Goal: Task Accomplishment & Management: Manage account settings

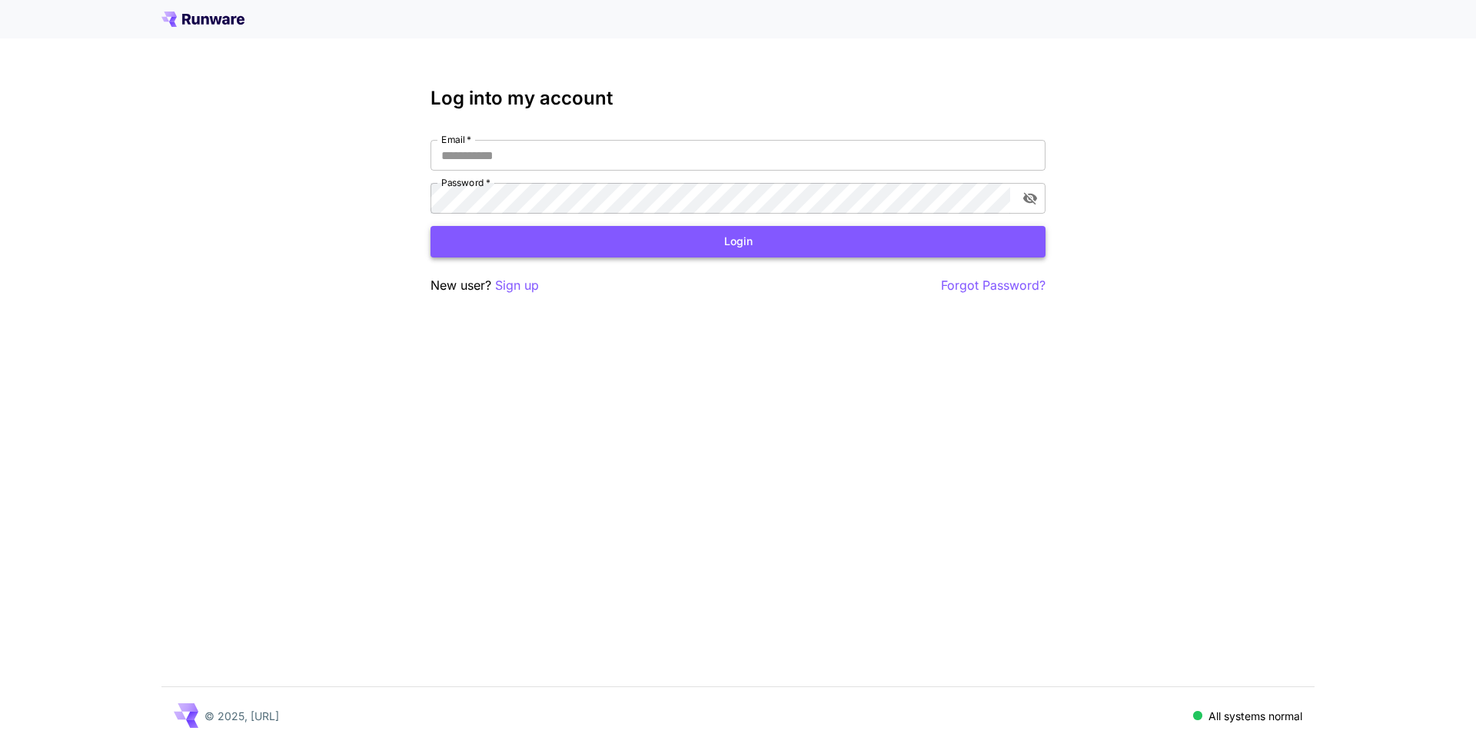
type input "**********"
click at [715, 249] on button "Login" at bounding box center [738, 242] width 615 height 32
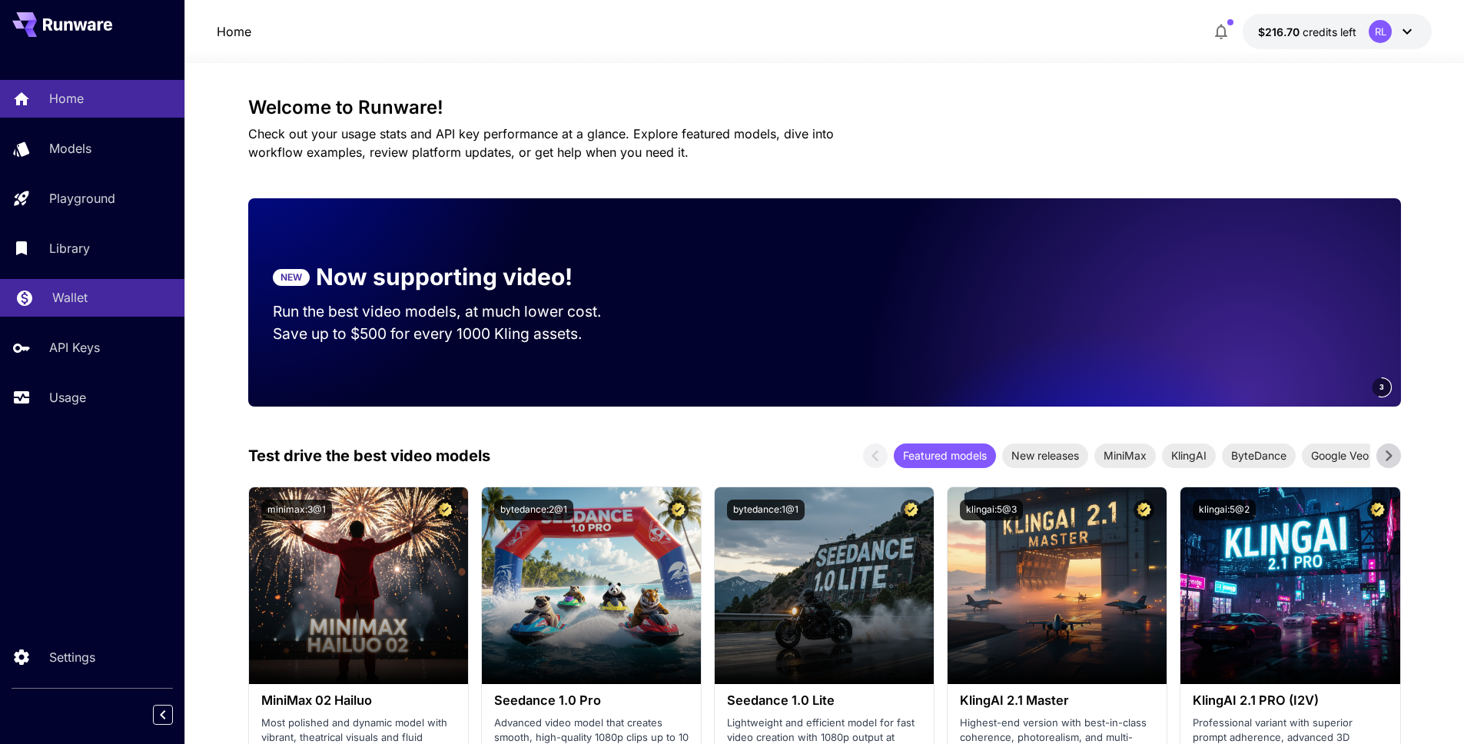
click at [84, 310] on link "Wallet" at bounding box center [92, 298] width 185 height 38
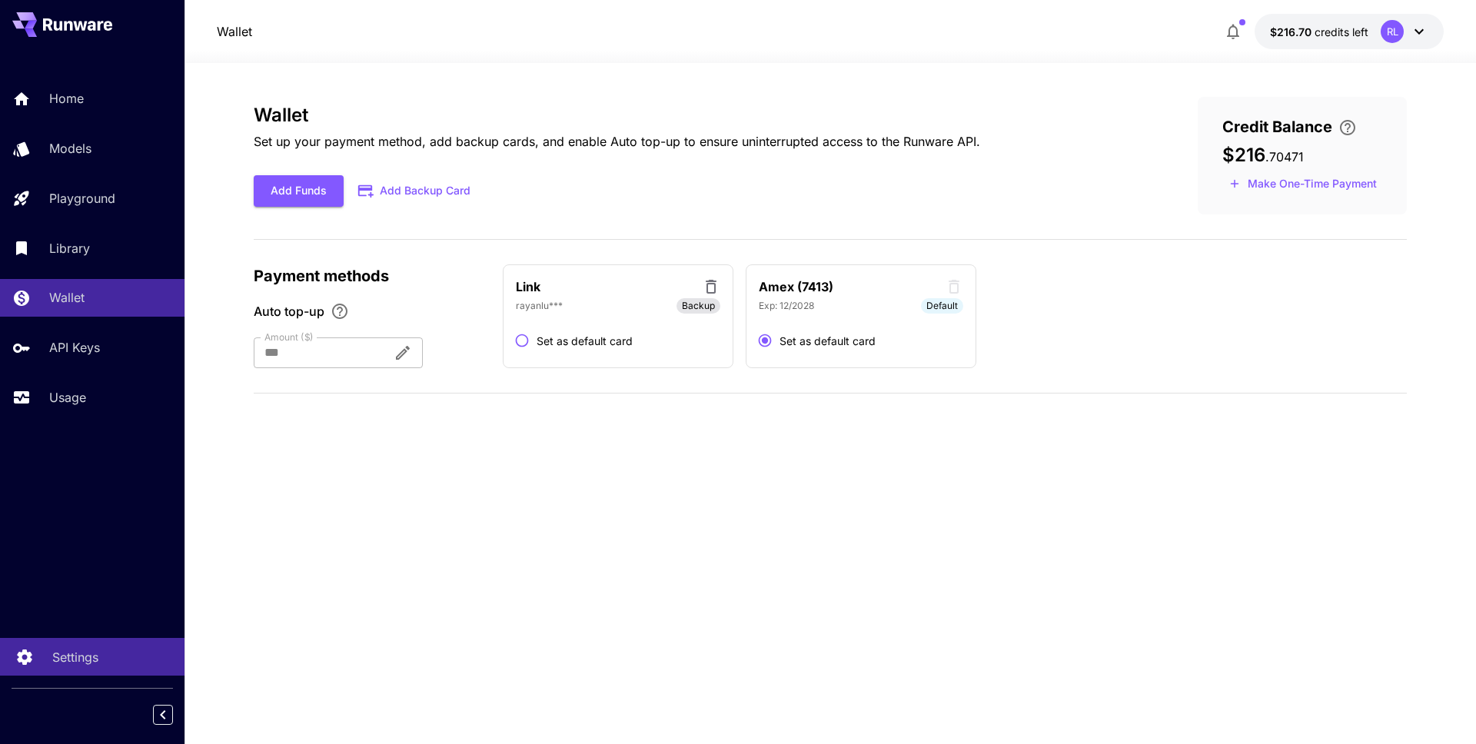
click at [113, 649] on div "Settings" at bounding box center [112, 657] width 120 height 18
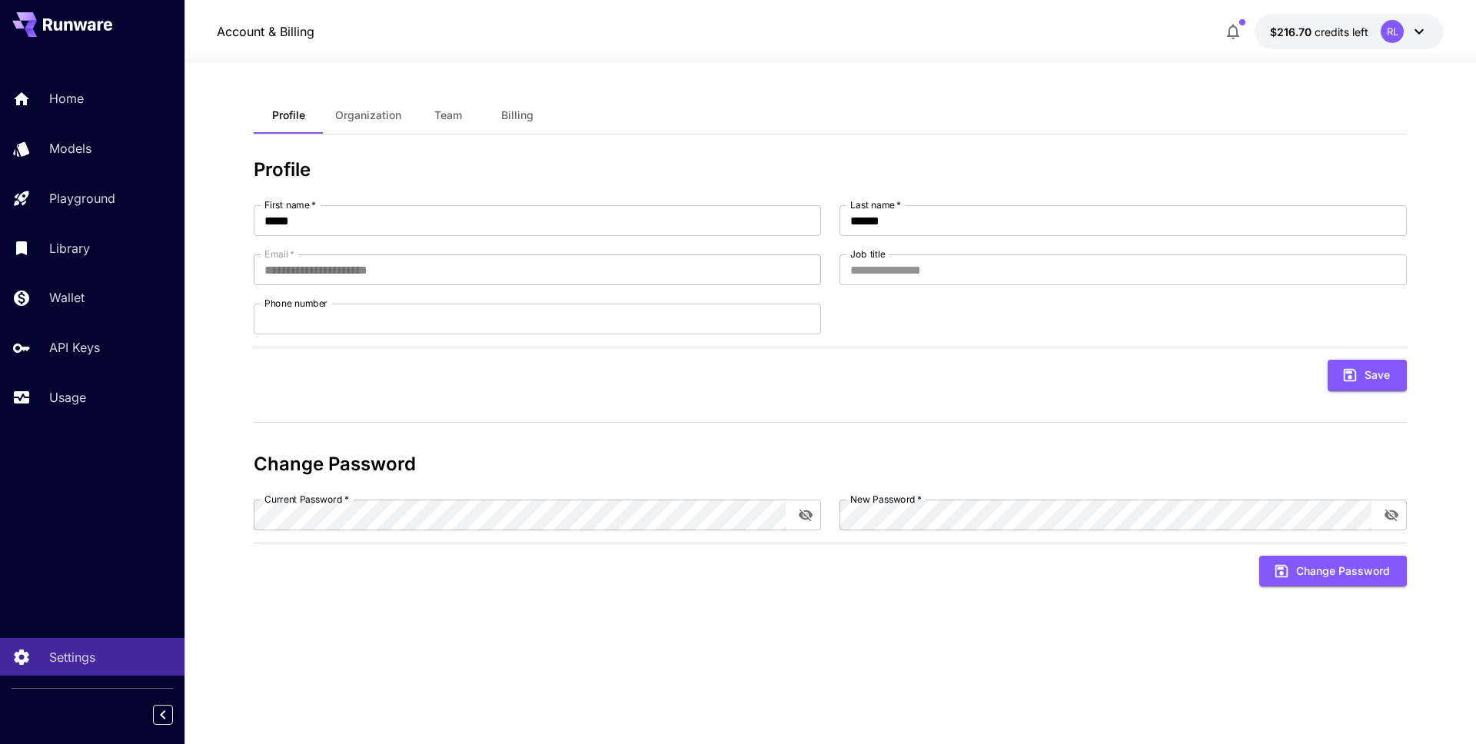
click at [506, 131] on button "Billing" at bounding box center [517, 115] width 69 height 37
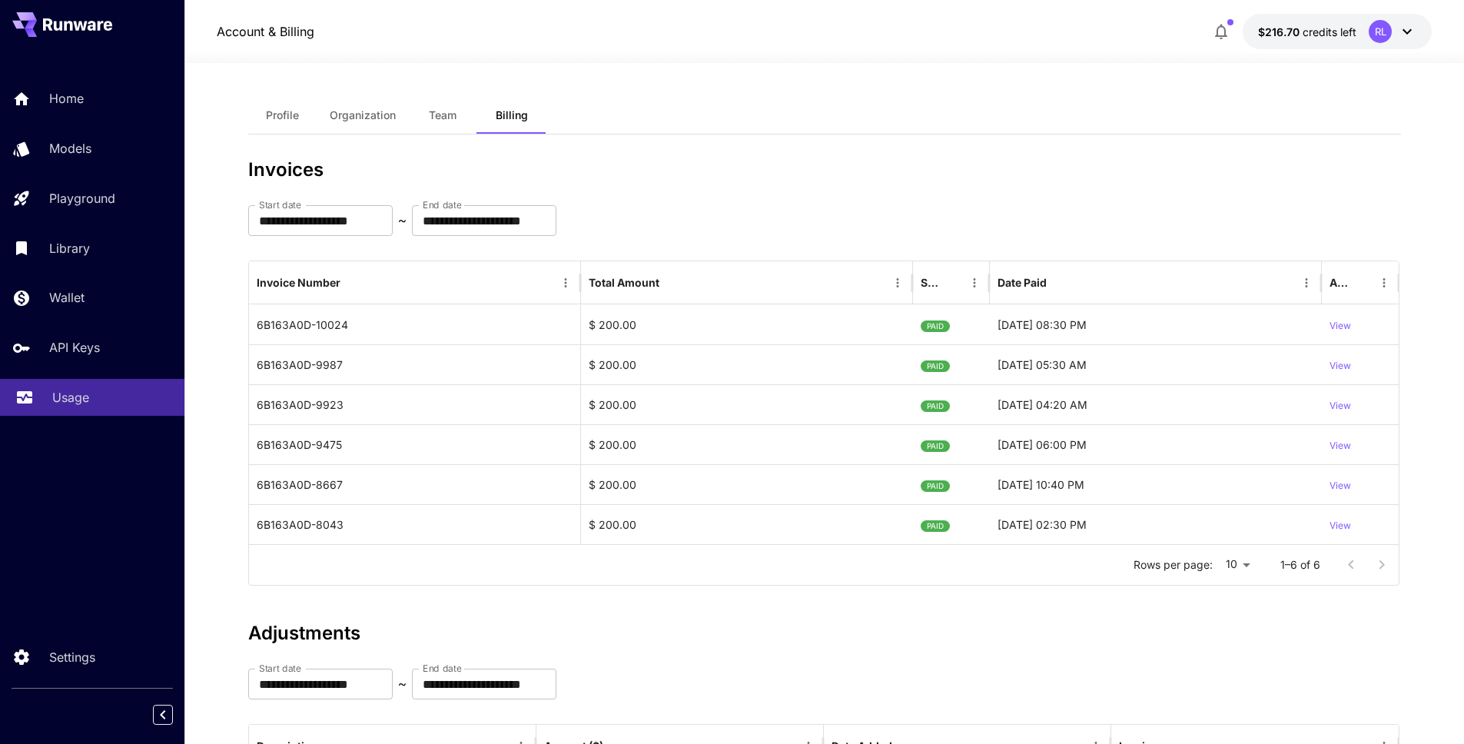
click at [81, 388] on p "Usage" at bounding box center [70, 397] width 37 height 18
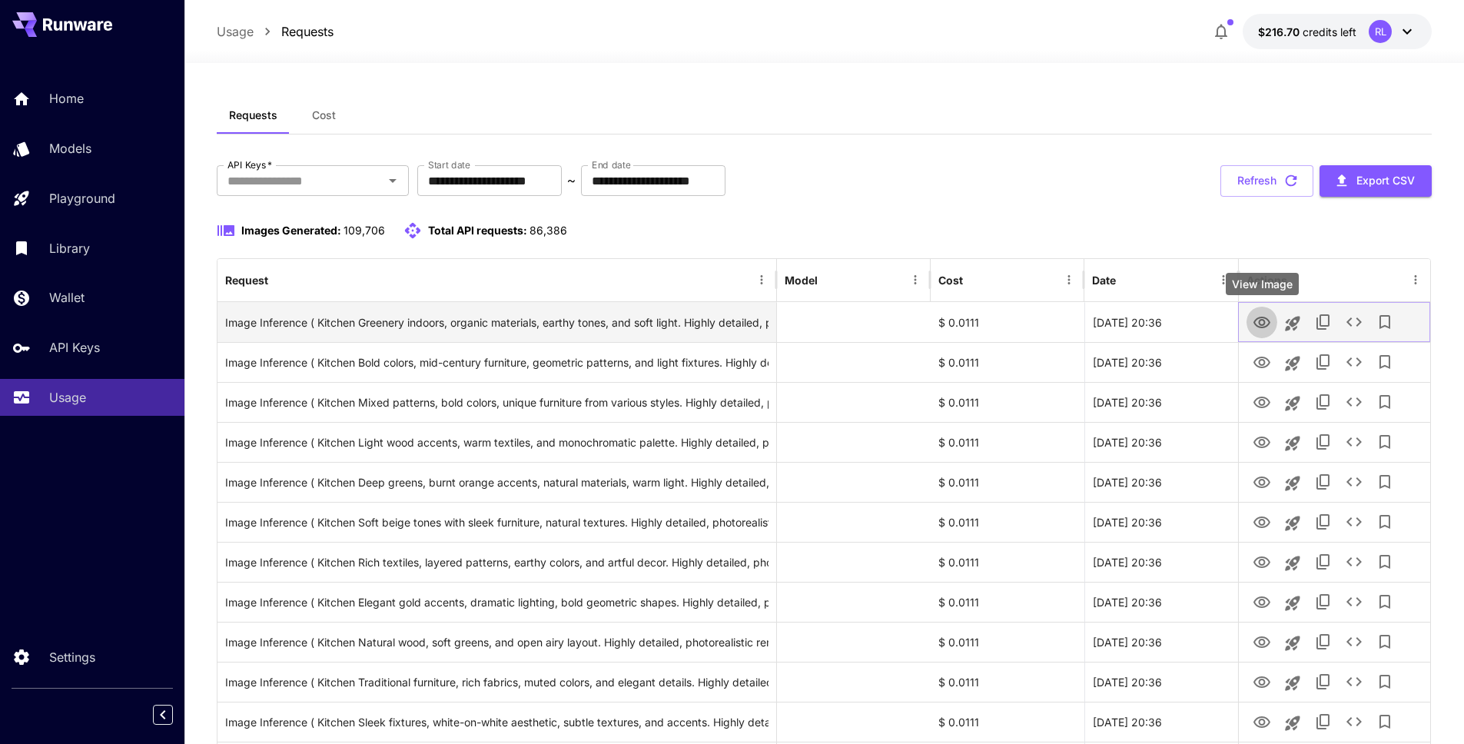
click at [1261, 317] on icon "View Image" at bounding box center [1262, 323] width 18 height 18
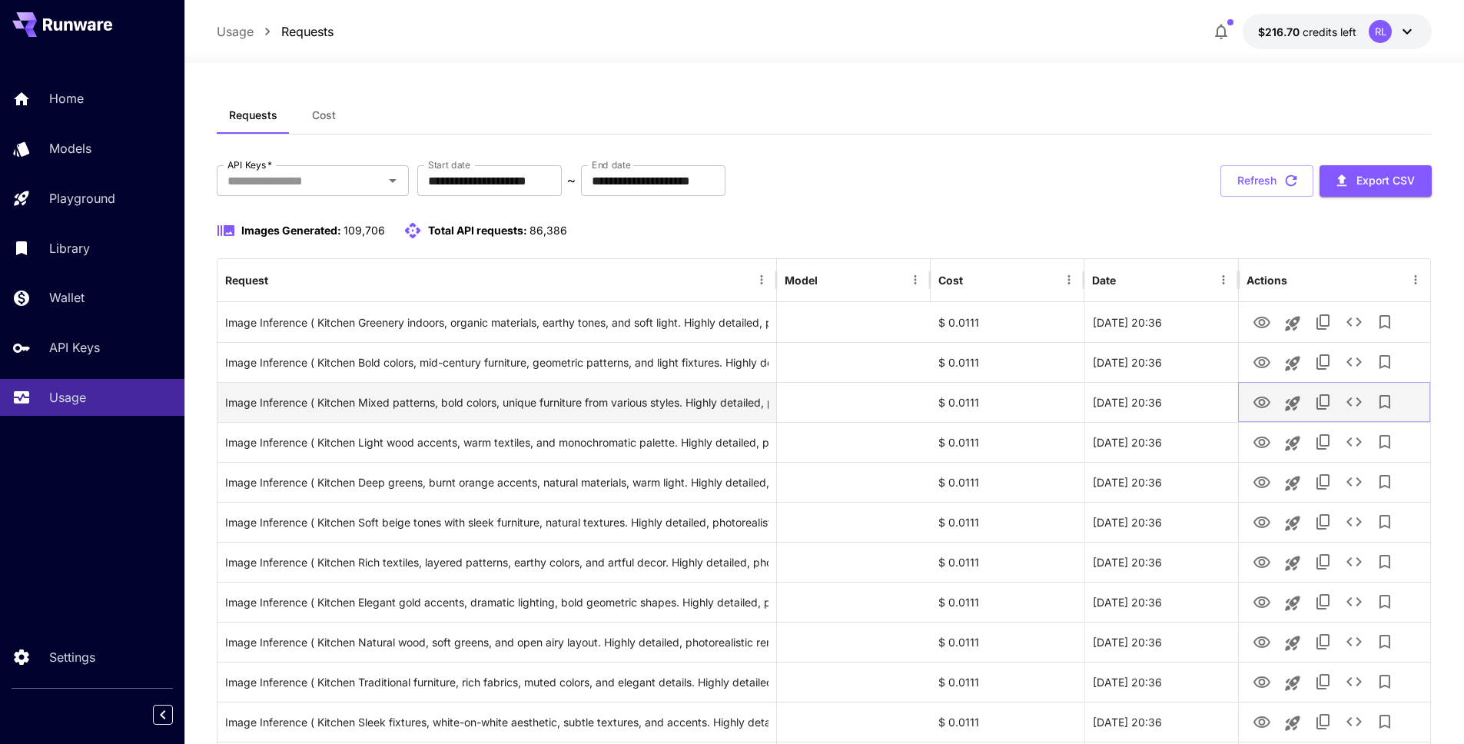
click at [1255, 408] on icon "View Image" at bounding box center [1262, 403] width 18 height 18
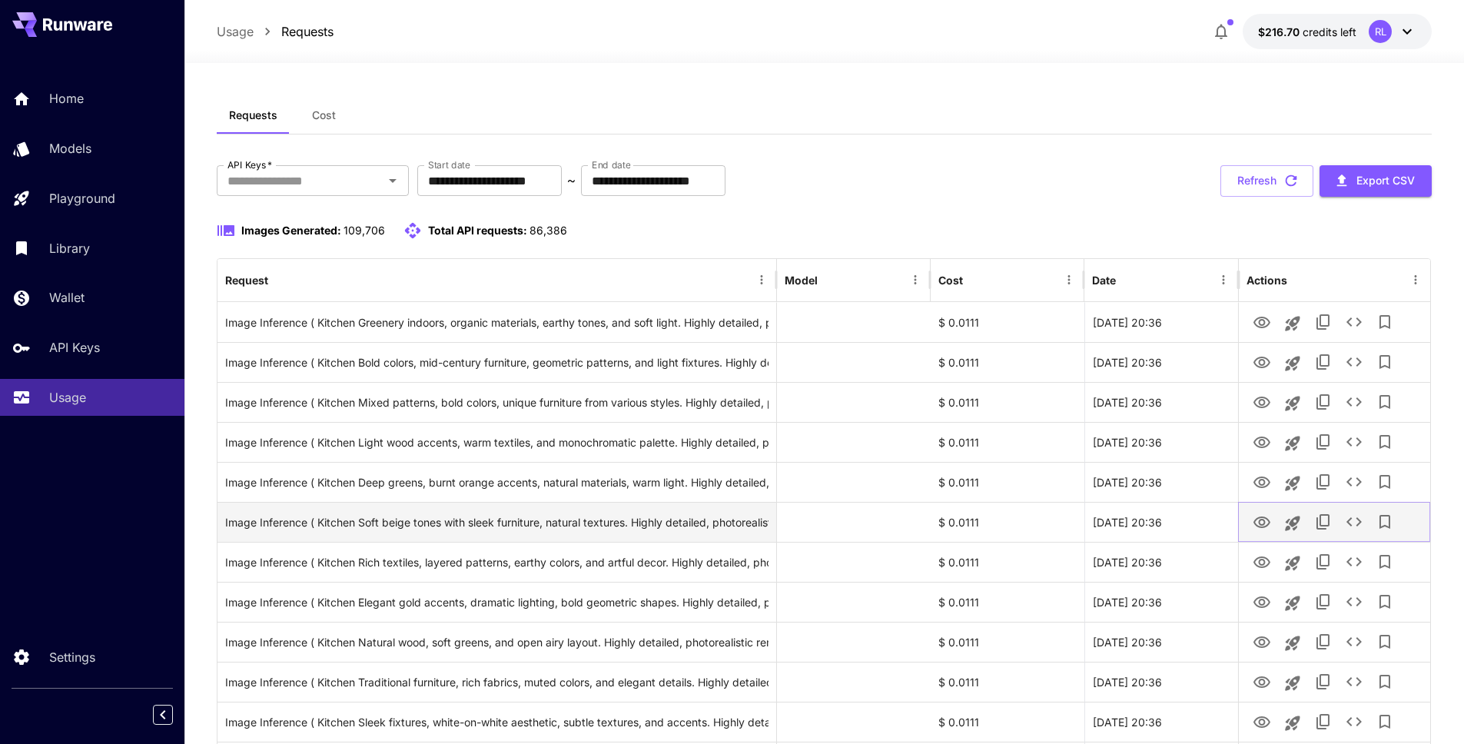
click at [1253, 524] on icon "View Image" at bounding box center [1262, 523] width 18 height 18
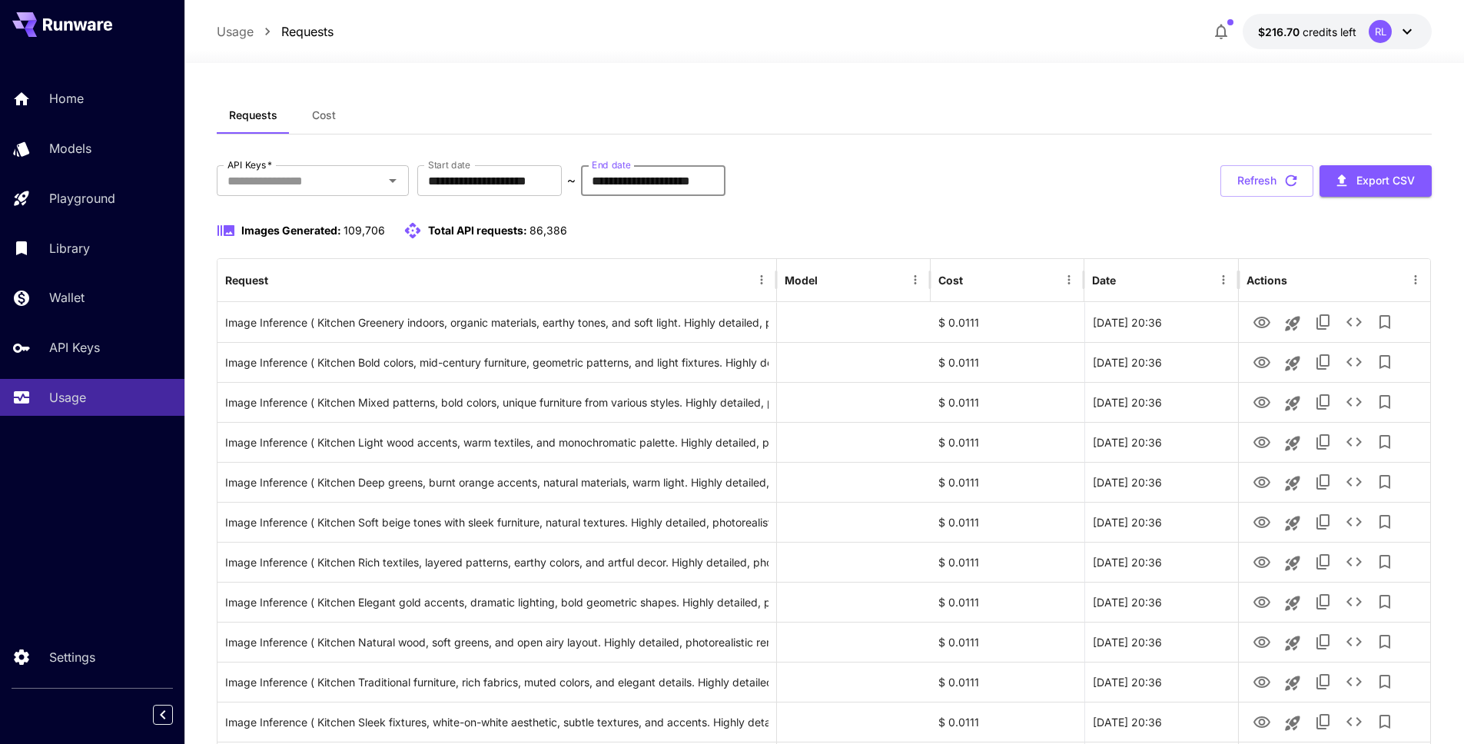
click at [668, 189] on input "**********" at bounding box center [653, 180] width 145 height 31
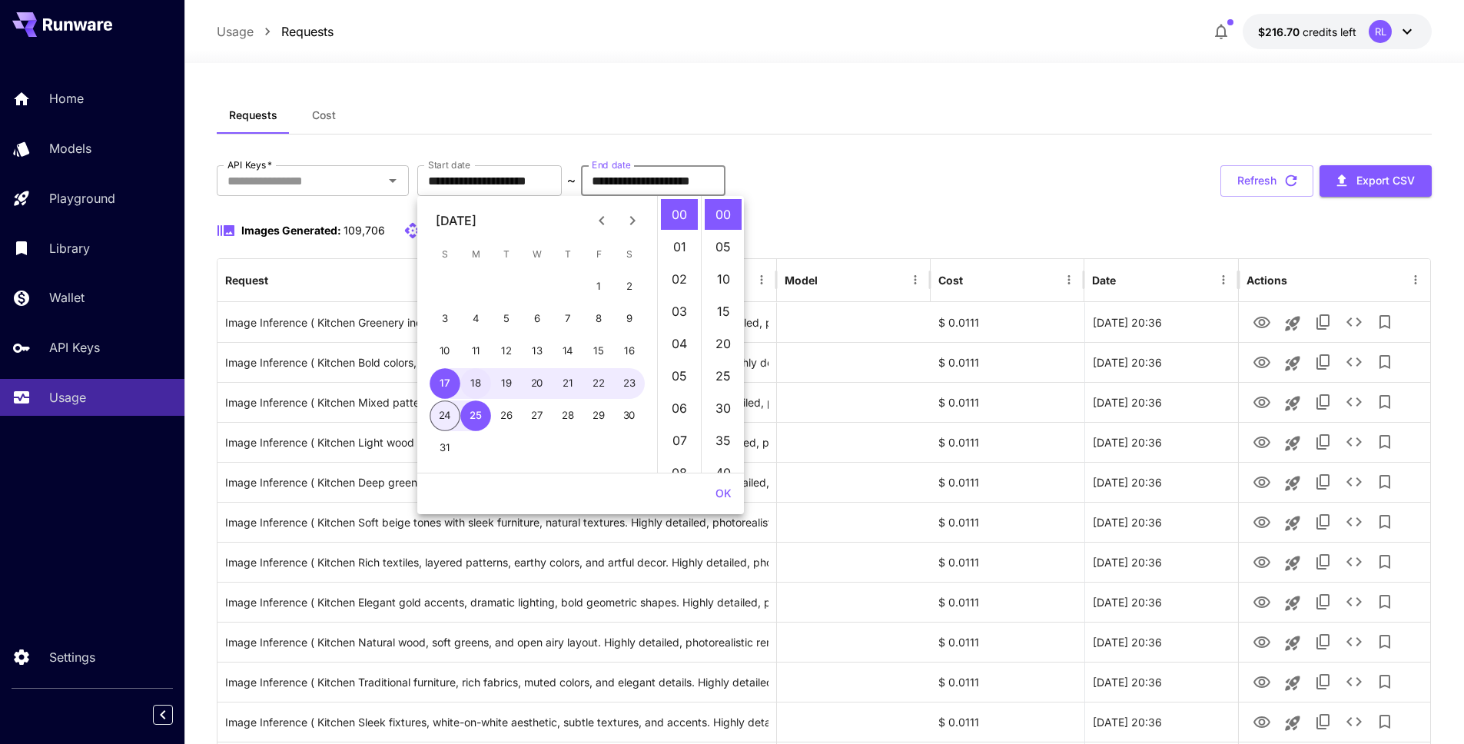
click at [481, 381] on button "18" at bounding box center [475, 383] width 31 height 31
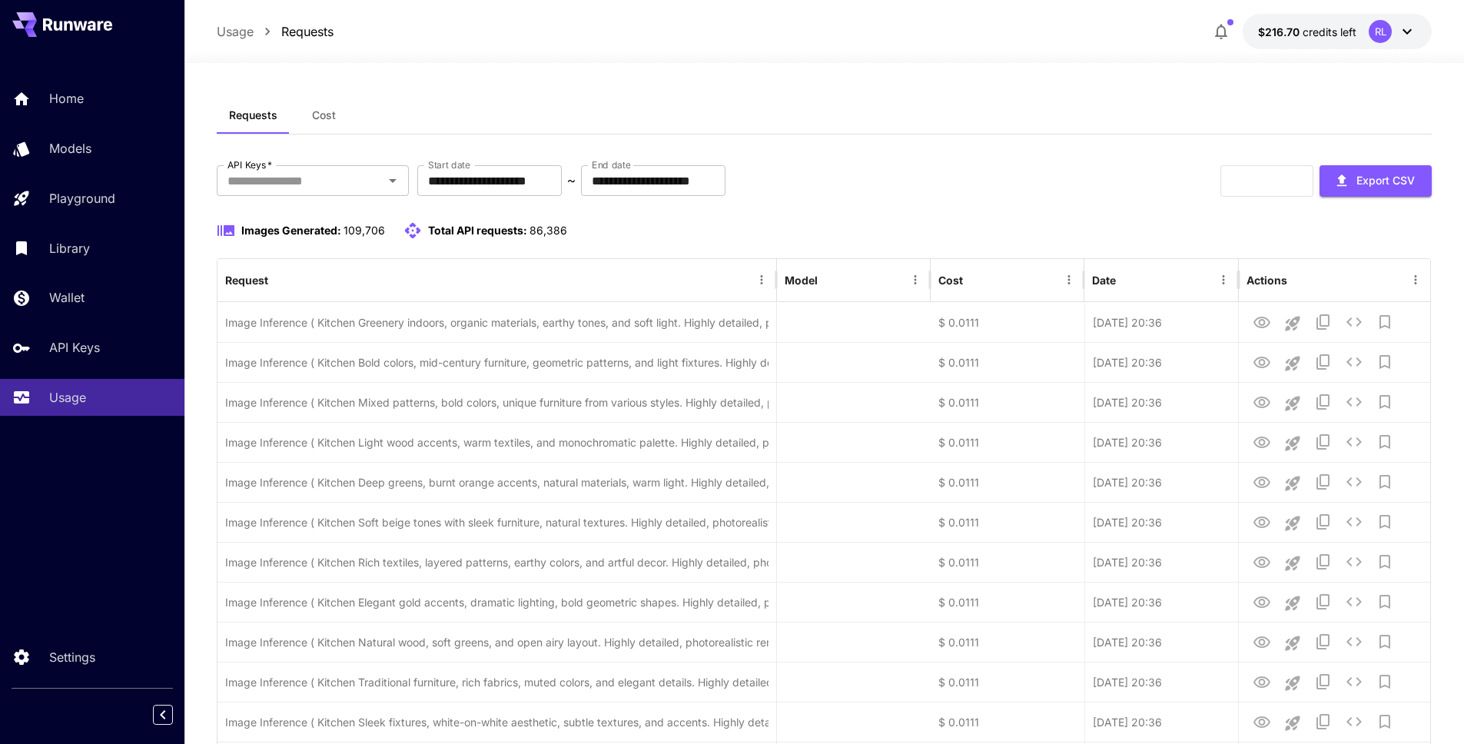
drag, startPoint x: 1391, startPoint y: 188, endPoint x: 1158, endPoint y: 218, distance: 235.5
click at [823, 186] on div "**********" at bounding box center [825, 181] width 1216 height 32
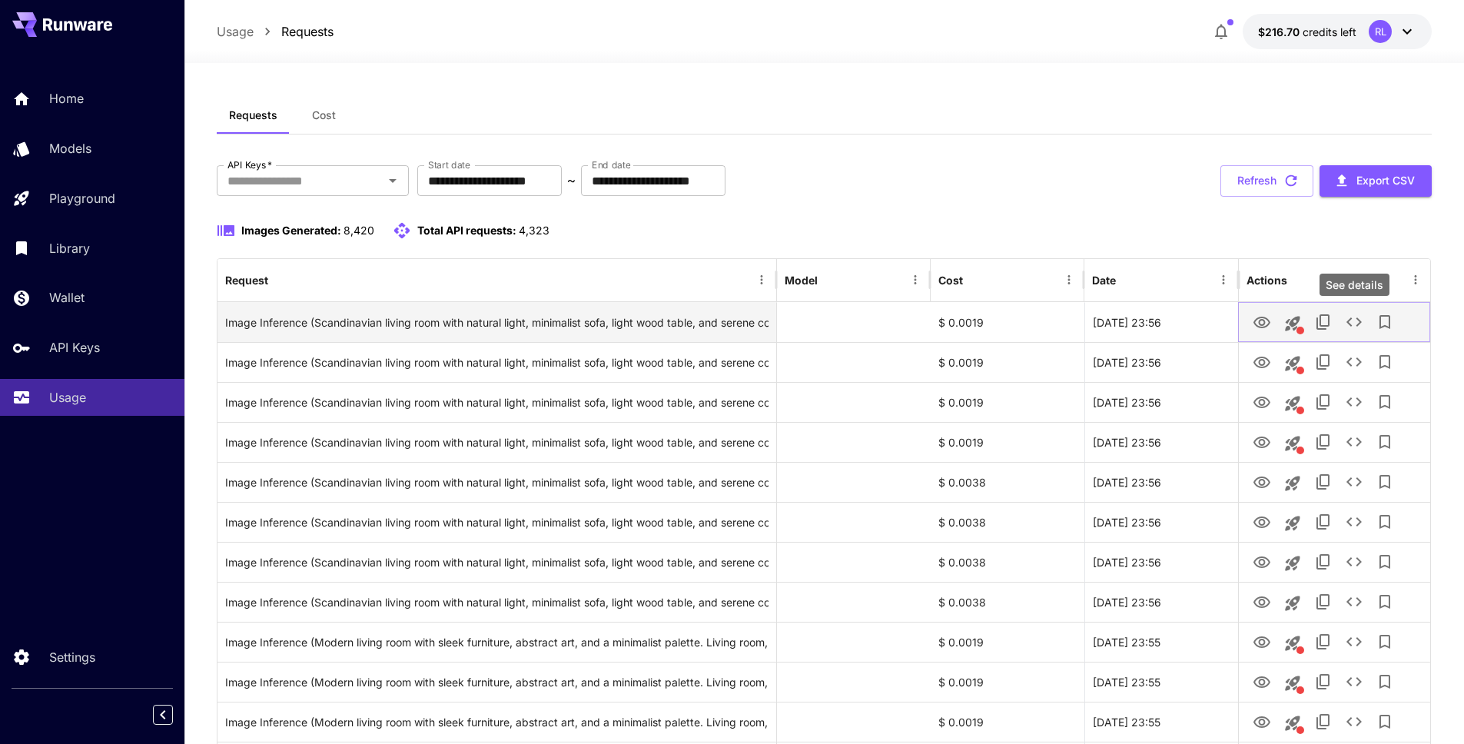
click at [1342, 324] on button "See details" at bounding box center [1354, 322] width 31 height 31
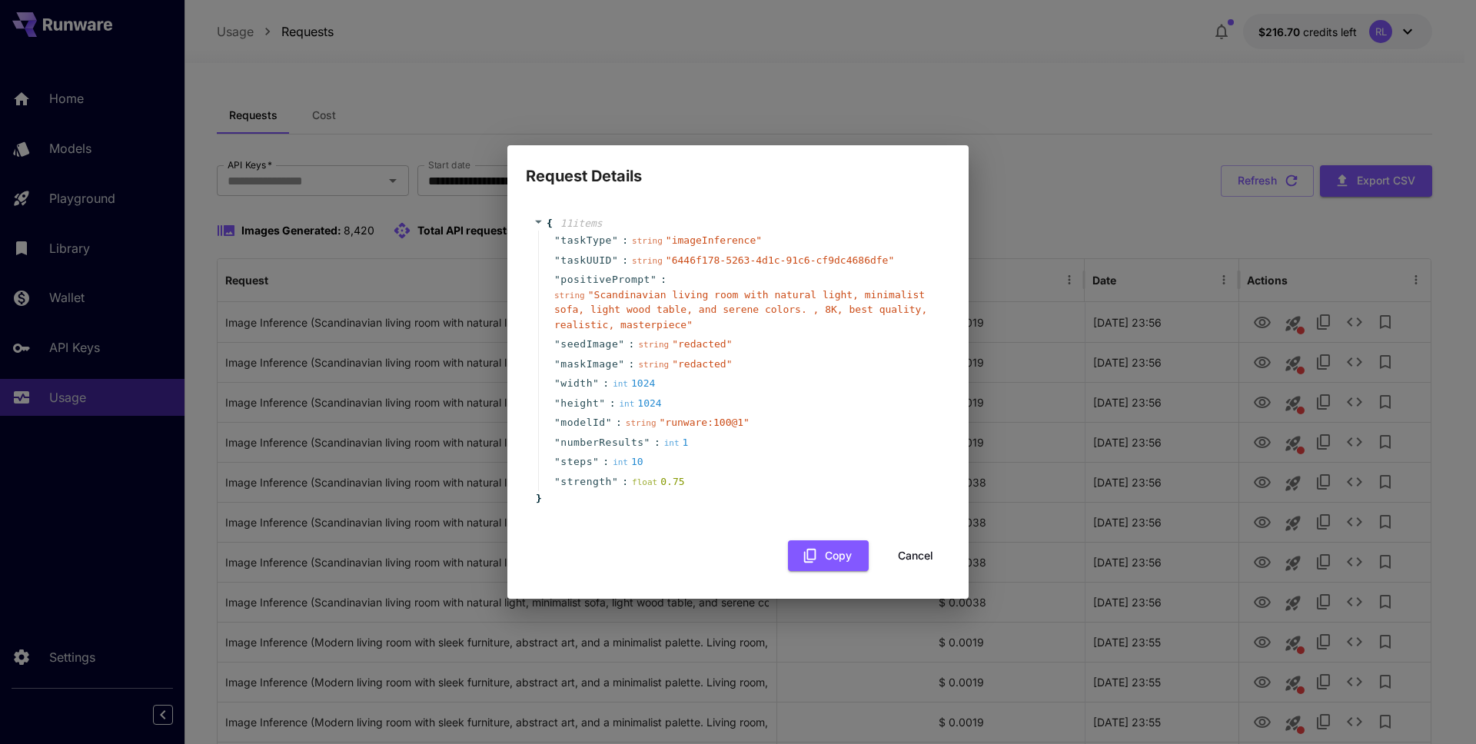
drag, startPoint x: 1092, startPoint y: 265, endPoint x: 1168, endPoint y: 247, distance: 77.6
click at [1093, 265] on div "Request Details { 11 item s " taskType " : string " imageInference " " taskUUID…" at bounding box center [738, 372] width 1476 height 744
click at [926, 533] on div "{ 11 item s " taskType " : string " imageInference " " taskUUID " : string " 64…" at bounding box center [738, 386] width 424 height 371
click at [927, 550] on button "Cancel" at bounding box center [915, 556] width 69 height 32
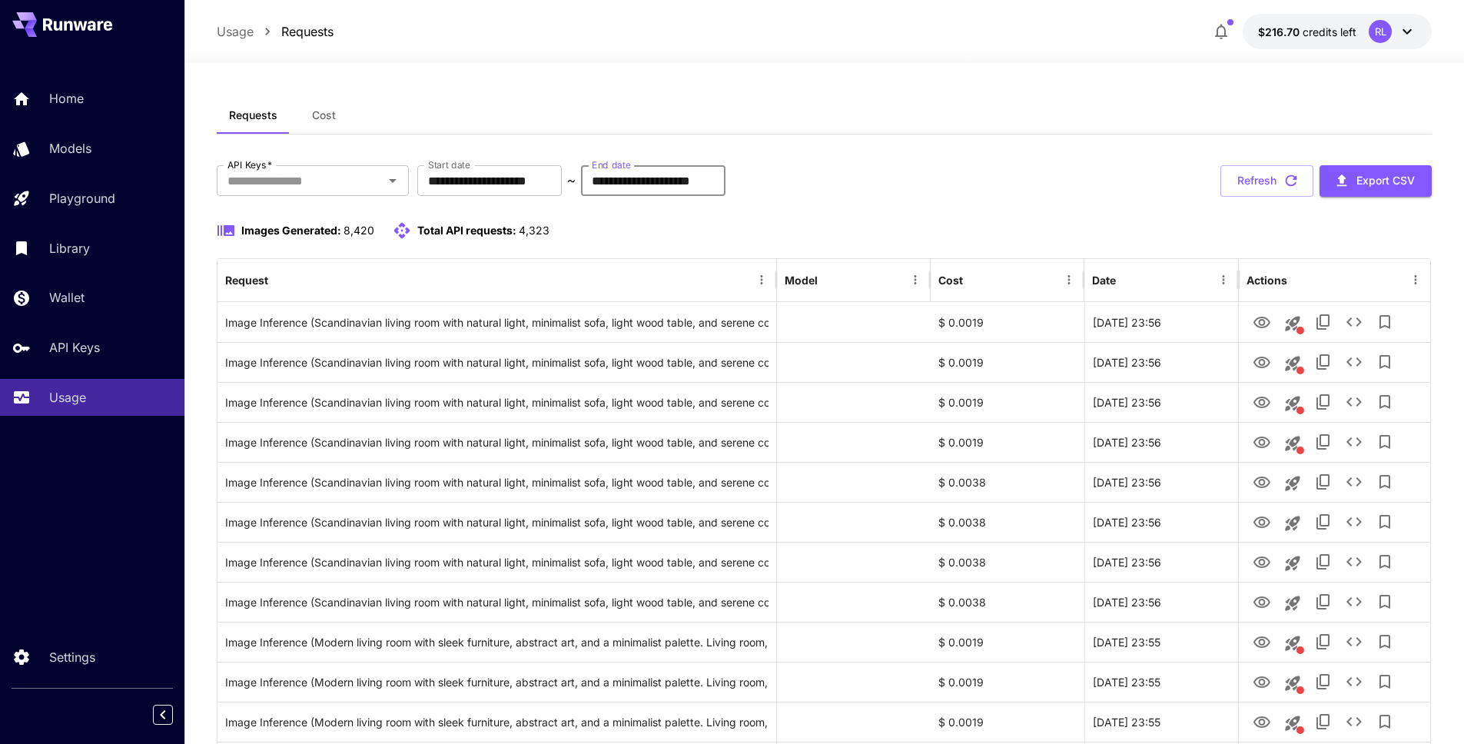
click at [661, 186] on input "**********" at bounding box center [653, 180] width 145 height 31
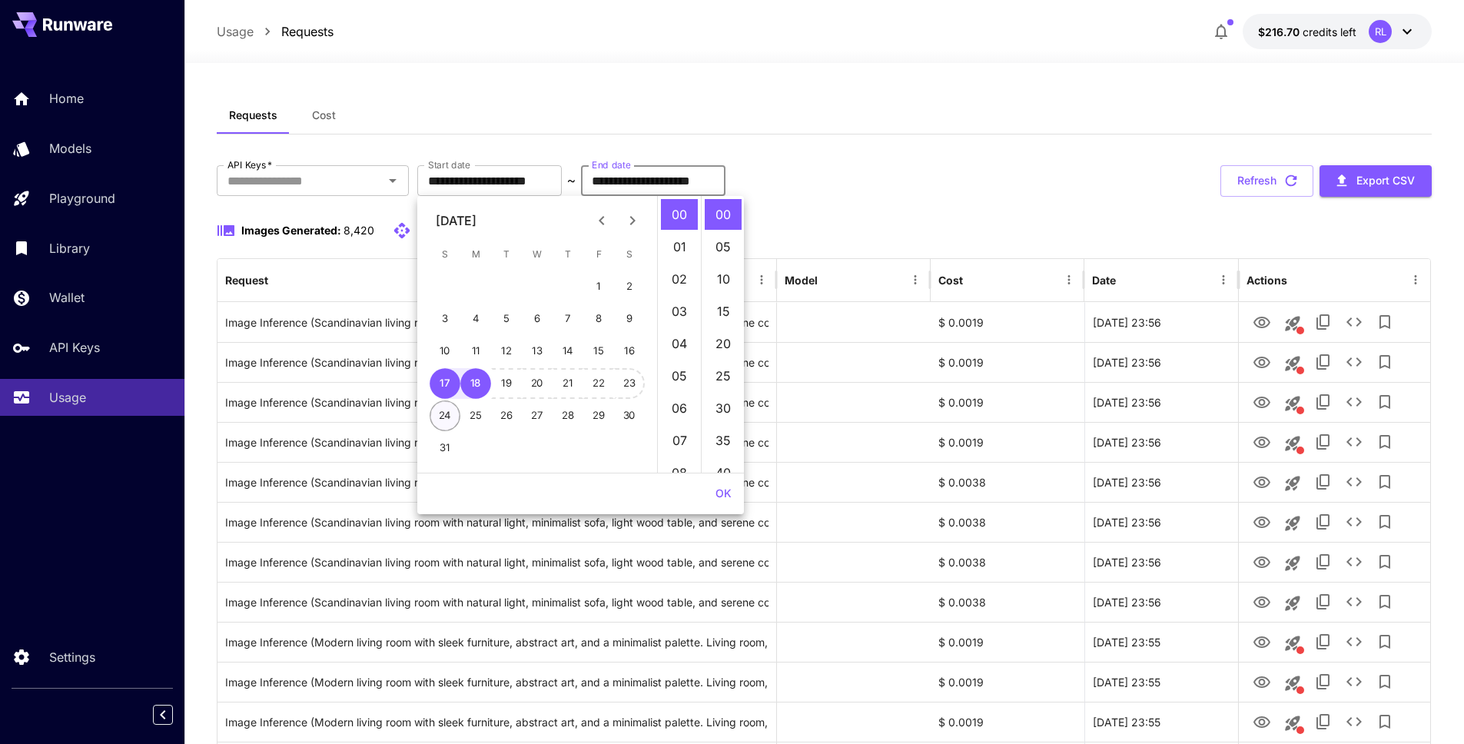
click at [441, 417] on button "24" at bounding box center [445, 416] width 31 height 31
type input "**********"
click at [718, 495] on button "OK" at bounding box center [724, 494] width 28 height 28
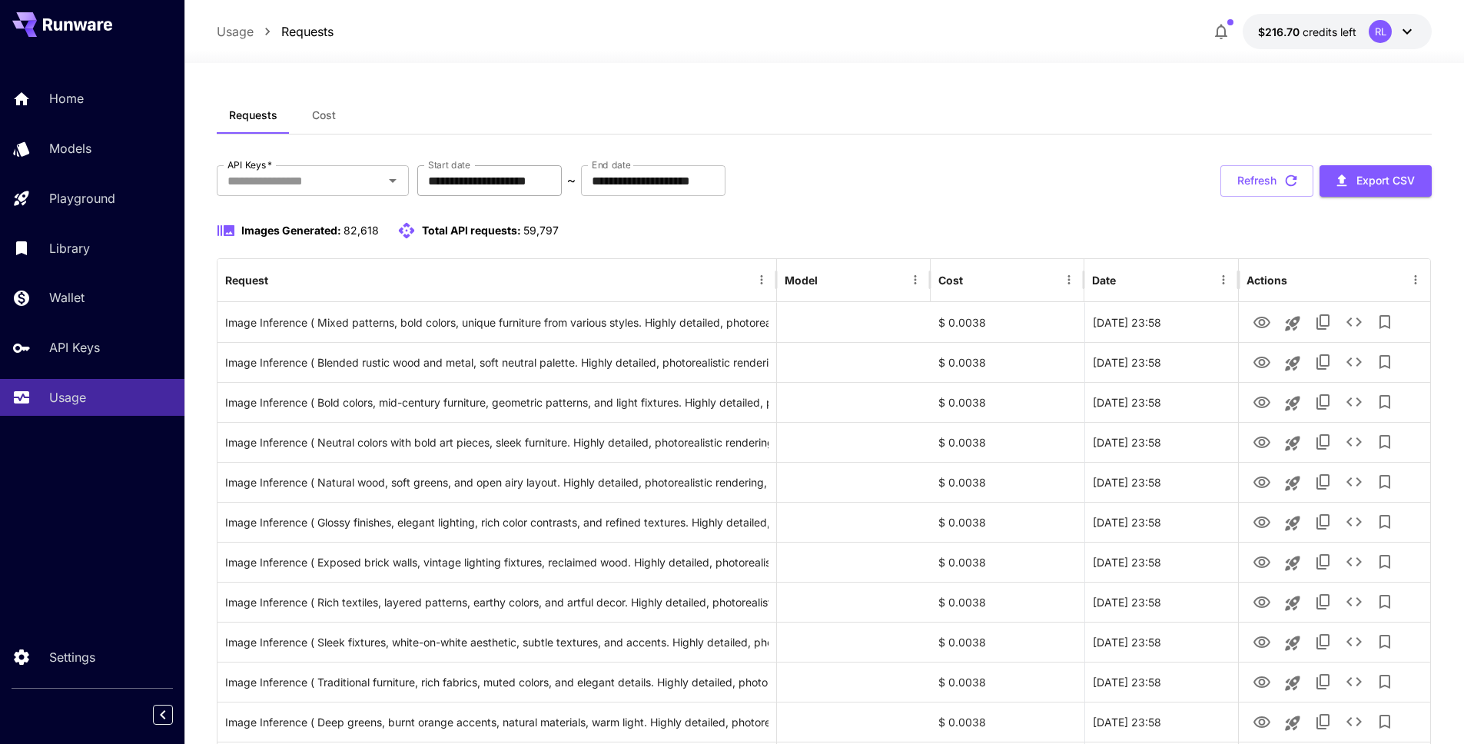
click at [525, 189] on input "**********" at bounding box center [489, 180] width 145 height 31
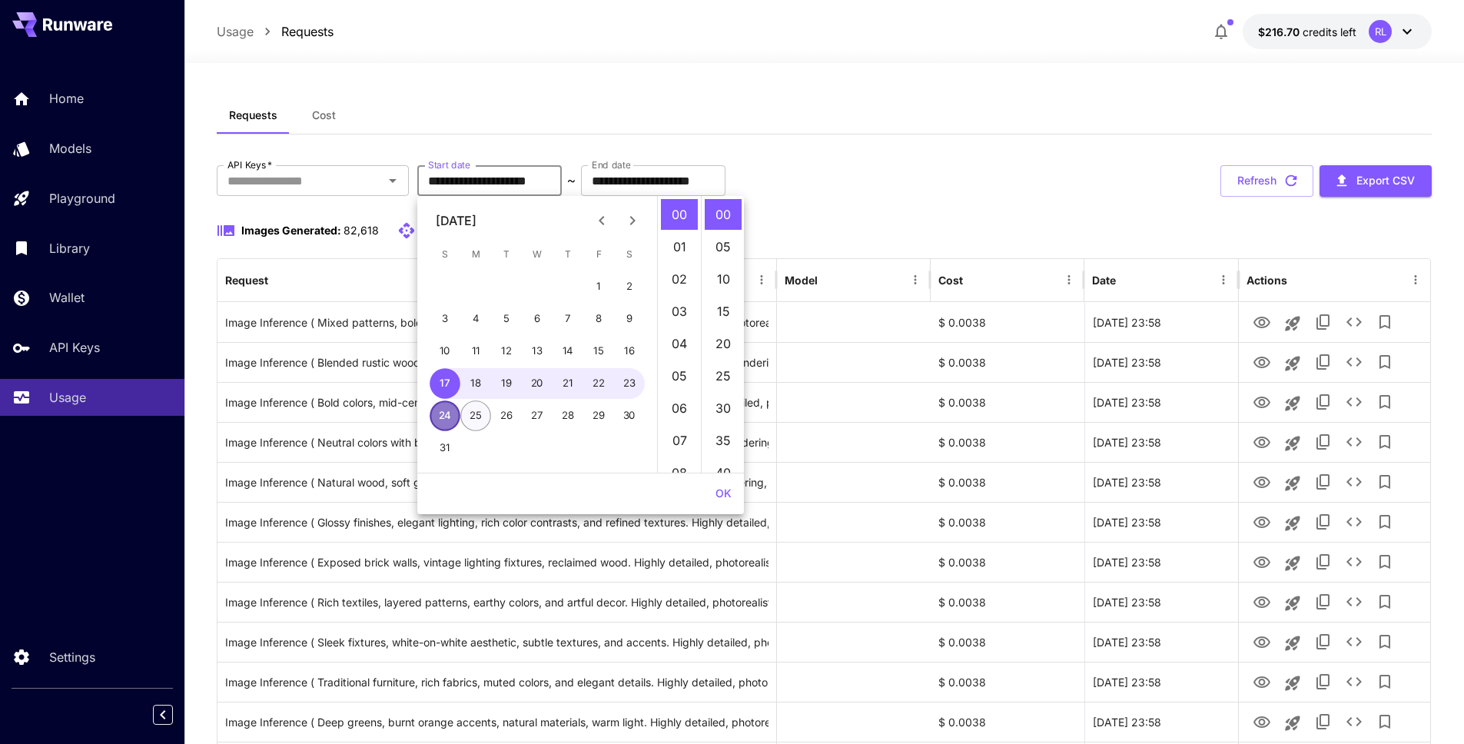
drag, startPoint x: 443, startPoint y: 417, endPoint x: 473, endPoint y: 426, distance: 31.4
click at [443, 416] on button "24" at bounding box center [445, 416] width 31 height 31
type input "**********"
click at [725, 490] on button "OK" at bounding box center [724, 494] width 28 height 28
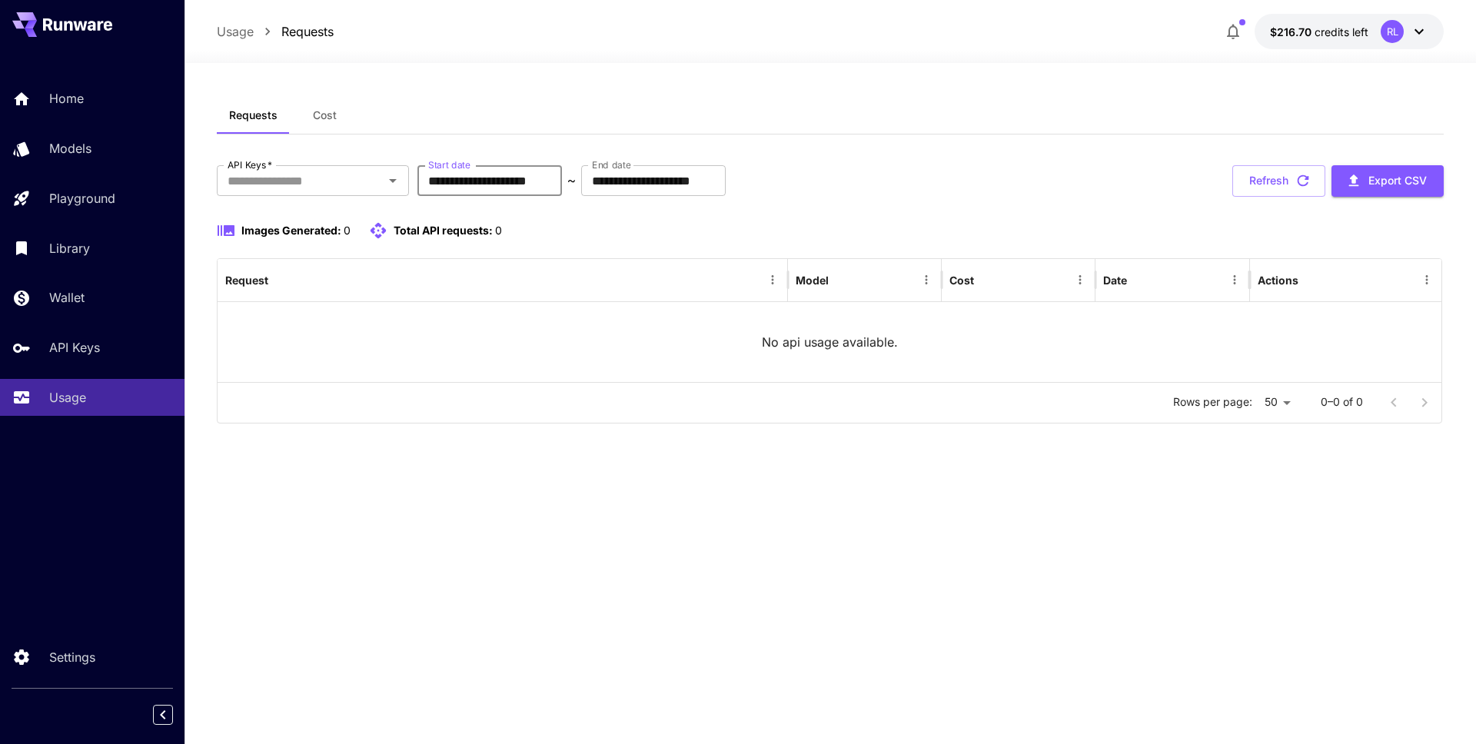
click at [543, 184] on input "**********" at bounding box center [489, 180] width 145 height 31
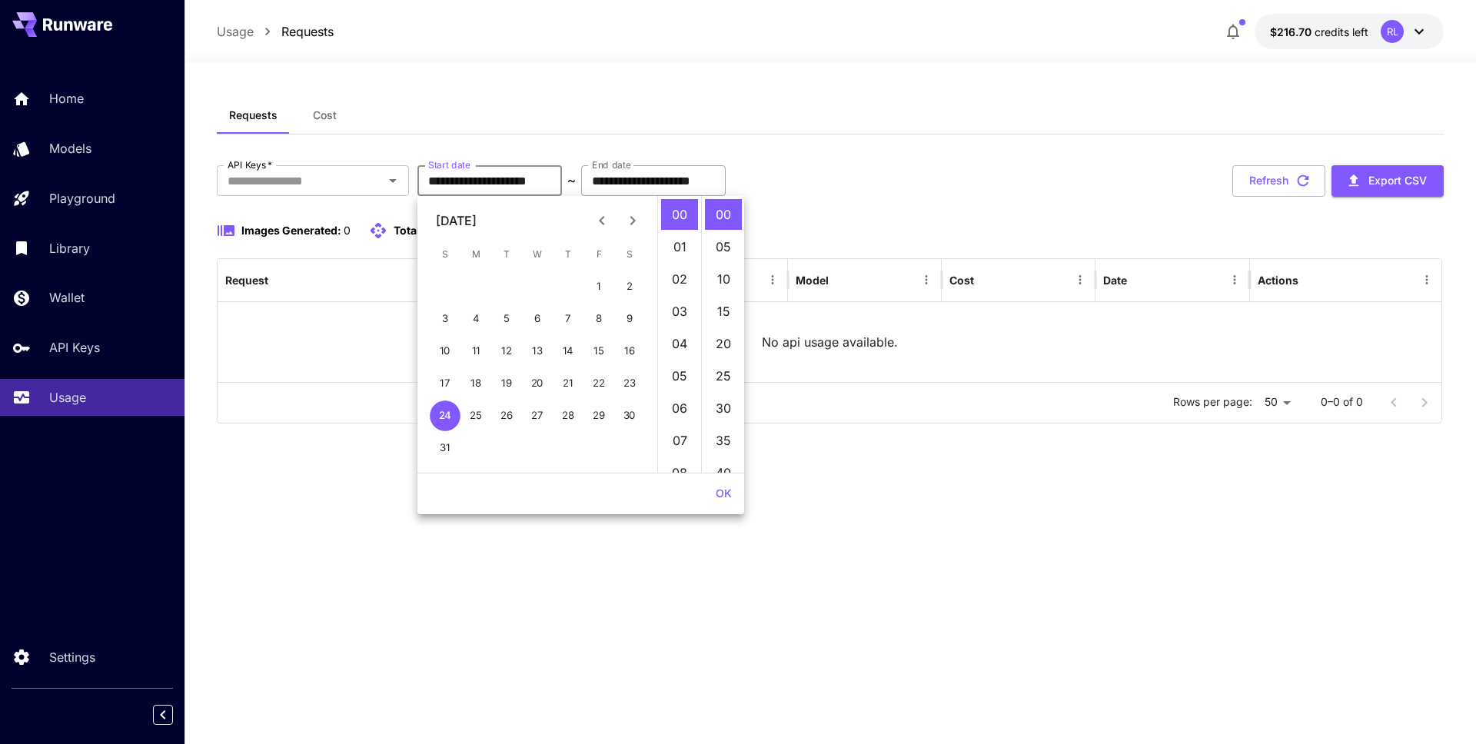
click at [677, 183] on input "**********" at bounding box center [653, 180] width 145 height 31
click at [671, 291] on li "23" at bounding box center [679, 284] width 37 height 31
type input "**********"
click at [717, 488] on button "OK" at bounding box center [724, 494] width 28 height 28
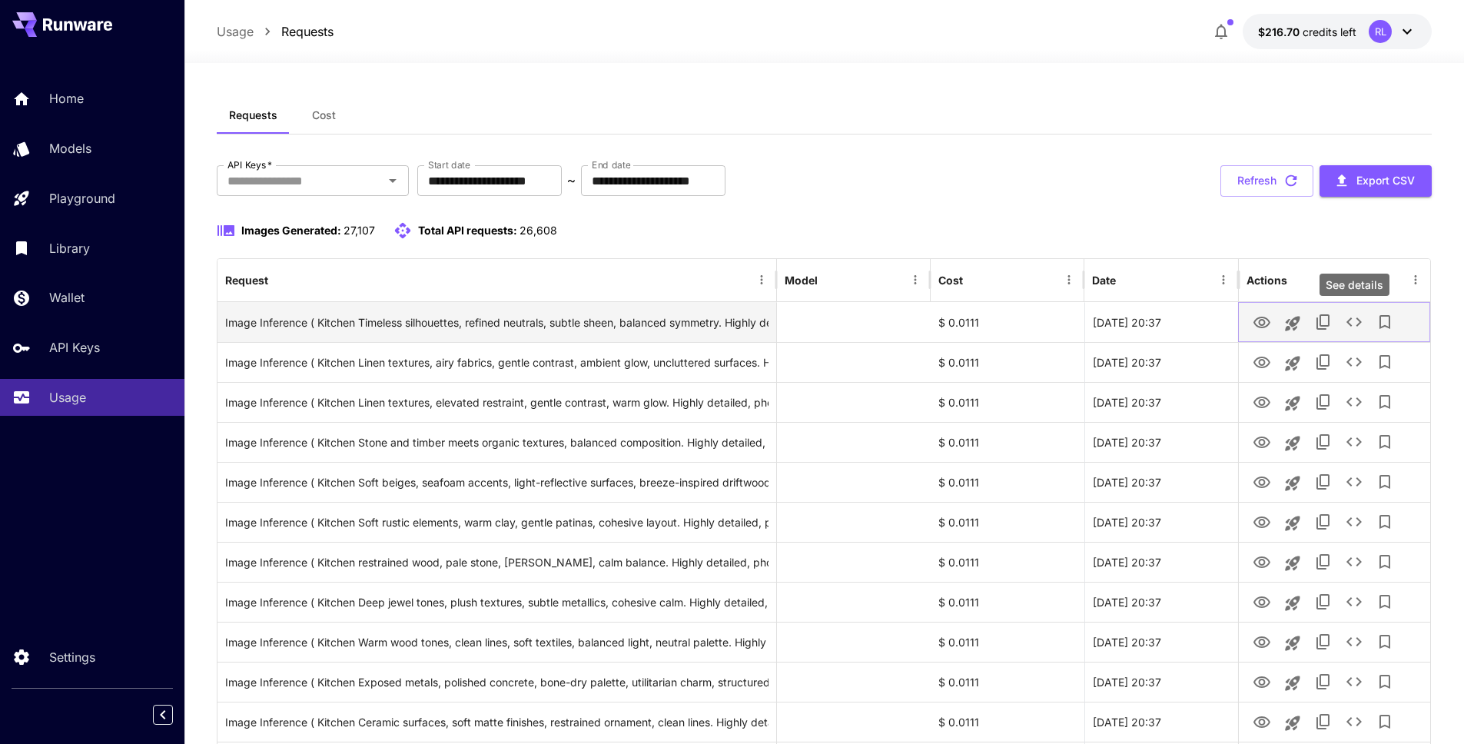
click at [1345, 320] on icon "See details" at bounding box center [1354, 322] width 18 height 18
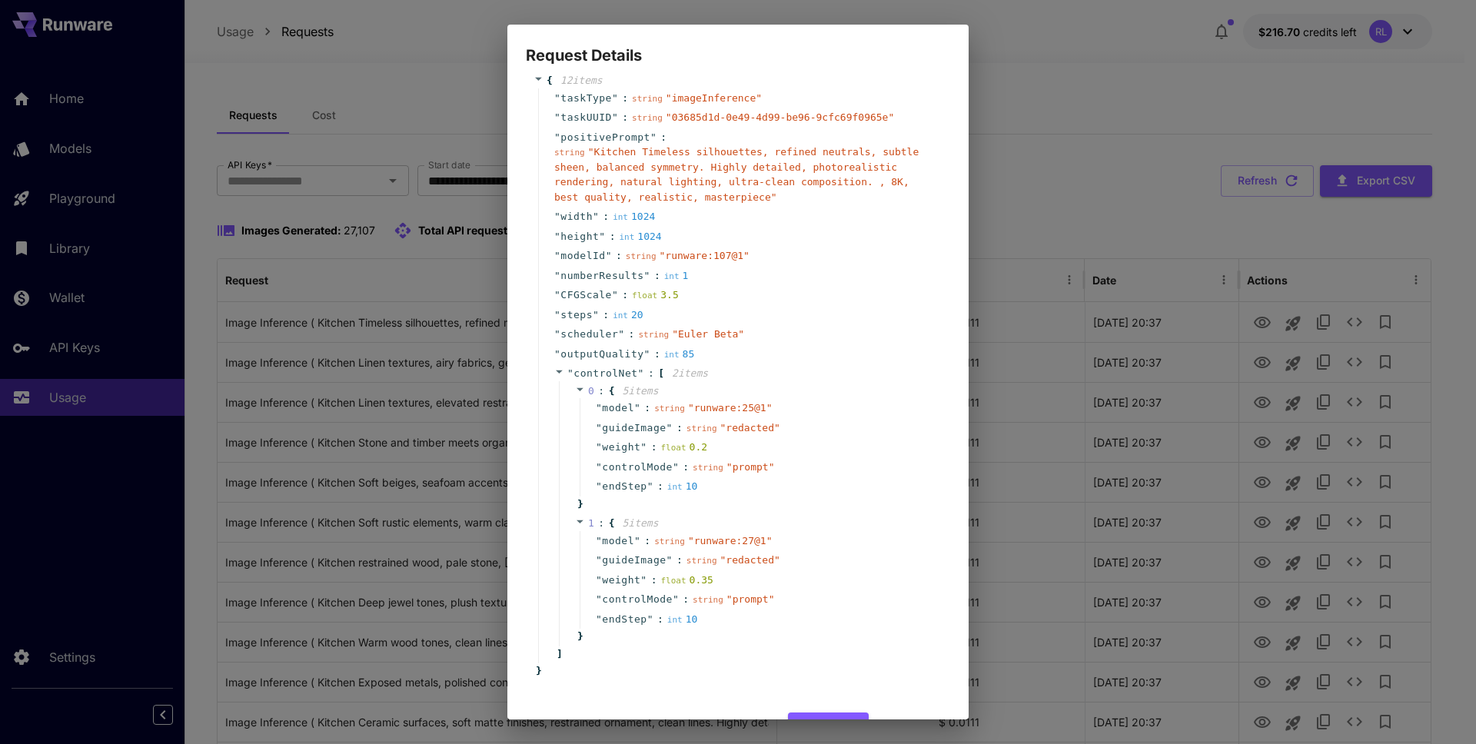
scroll to position [69, 0]
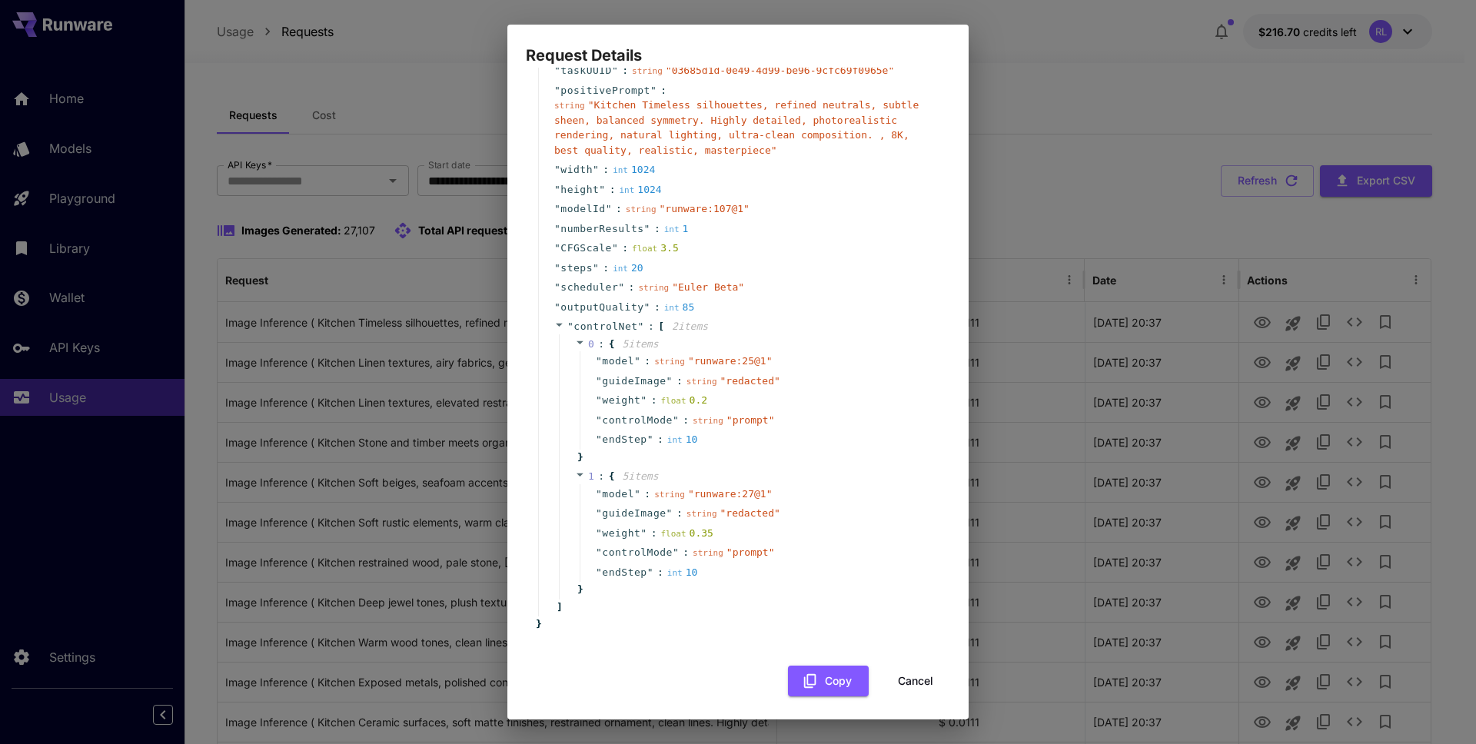
click at [1100, 304] on div "Request Details { 12 item s " taskType " : string " imageInference " " taskUUID…" at bounding box center [738, 372] width 1476 height 744
drag, startPoint x: 917, startPoint y: 663, endPoint x: 916, endPoint y: 671, distance: 7.8
click at [917, 663] on div "{ 12 item s " taskType " : string " imageInference " " taskUUID " : string " 03…" at bounding box center [738, 354] width 424 height 686
click at [913, 676] on button "Cancel" at bounding box center [915, 682] width 69 height 32
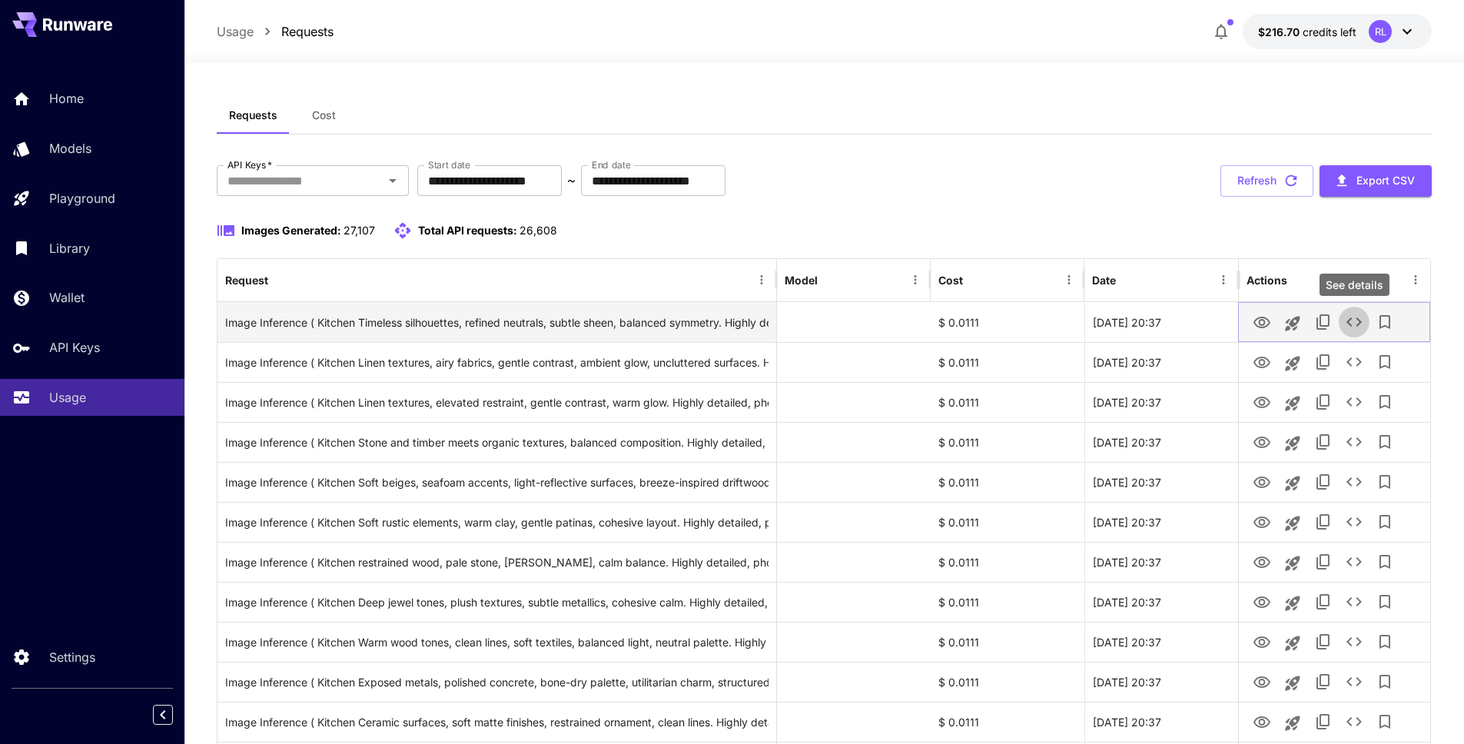
click at [1343, 320] on button "See details" at bounding box center [1354, 322] width 31 height 31
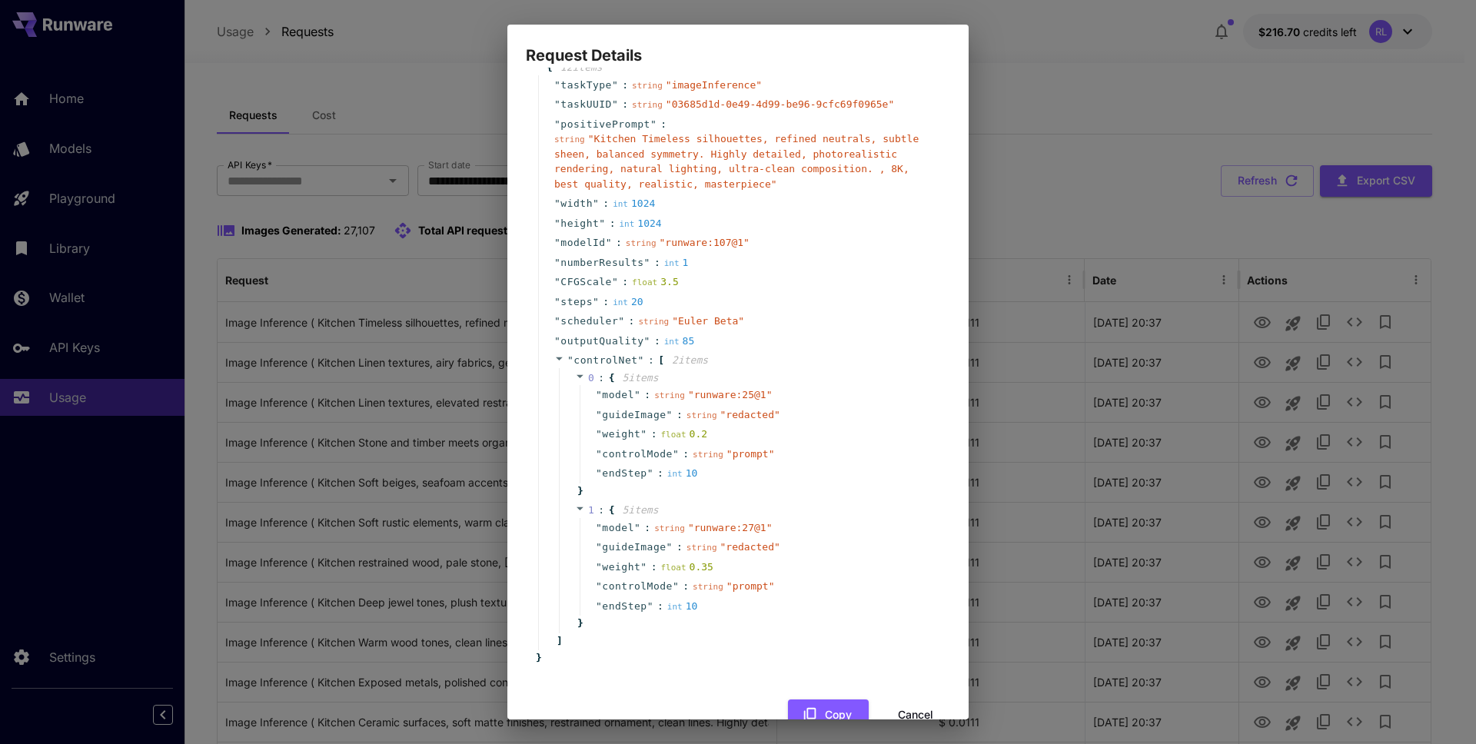
scroll to position [0, 0]
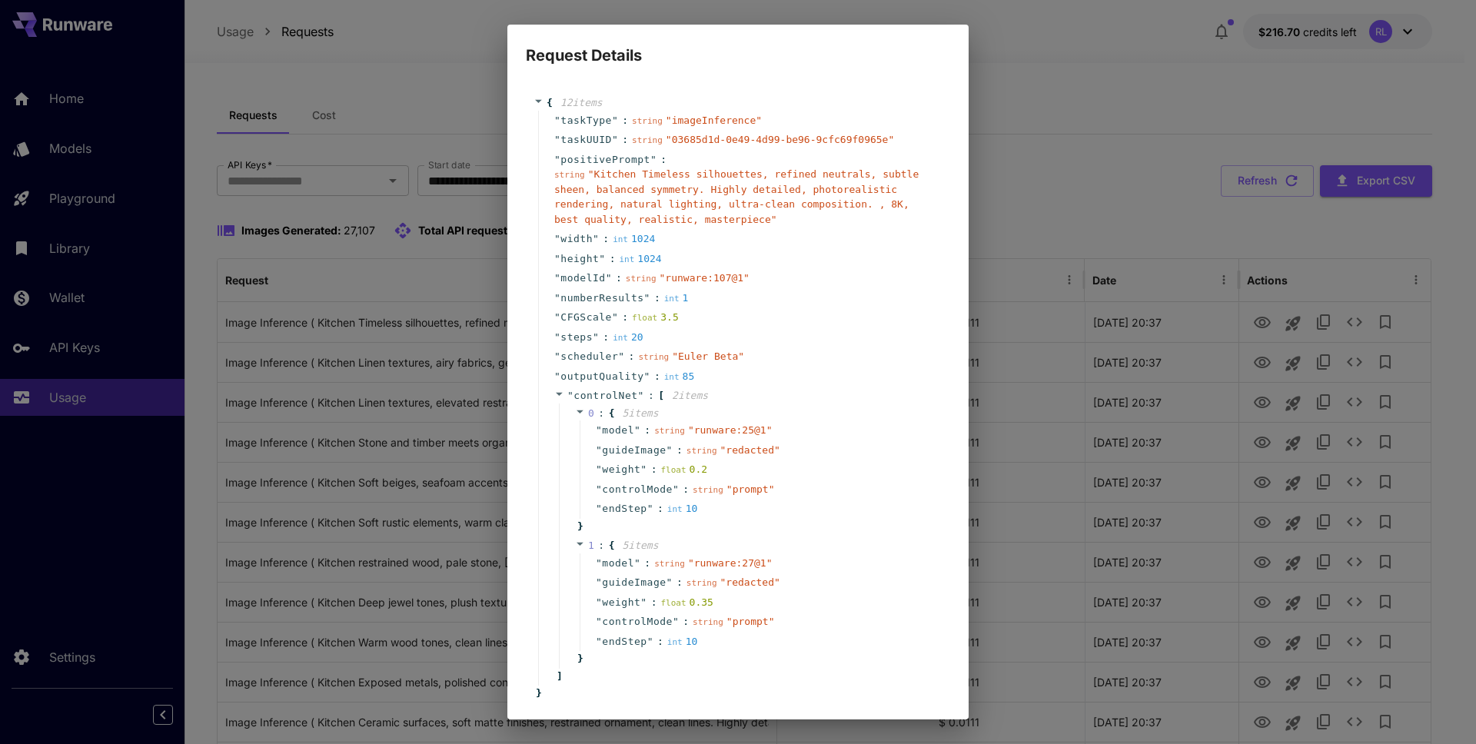
drag, startPoint x: 1097, startPoint y: 348, endPoint x: 1060, endPoint y: 337, distance: 38.7
click at [1096, 348] on div "Request Details { 12 item s " taskType " : string " imageInference " " taskUUID…" at bounding box center [738, 372] width 1476 height 744
click at [1046, 332] on div "Request Details { 12 item s " taskType " : string " imageInference " " taskUUID…" at bounding box center [738, 372] width 1476 height 744
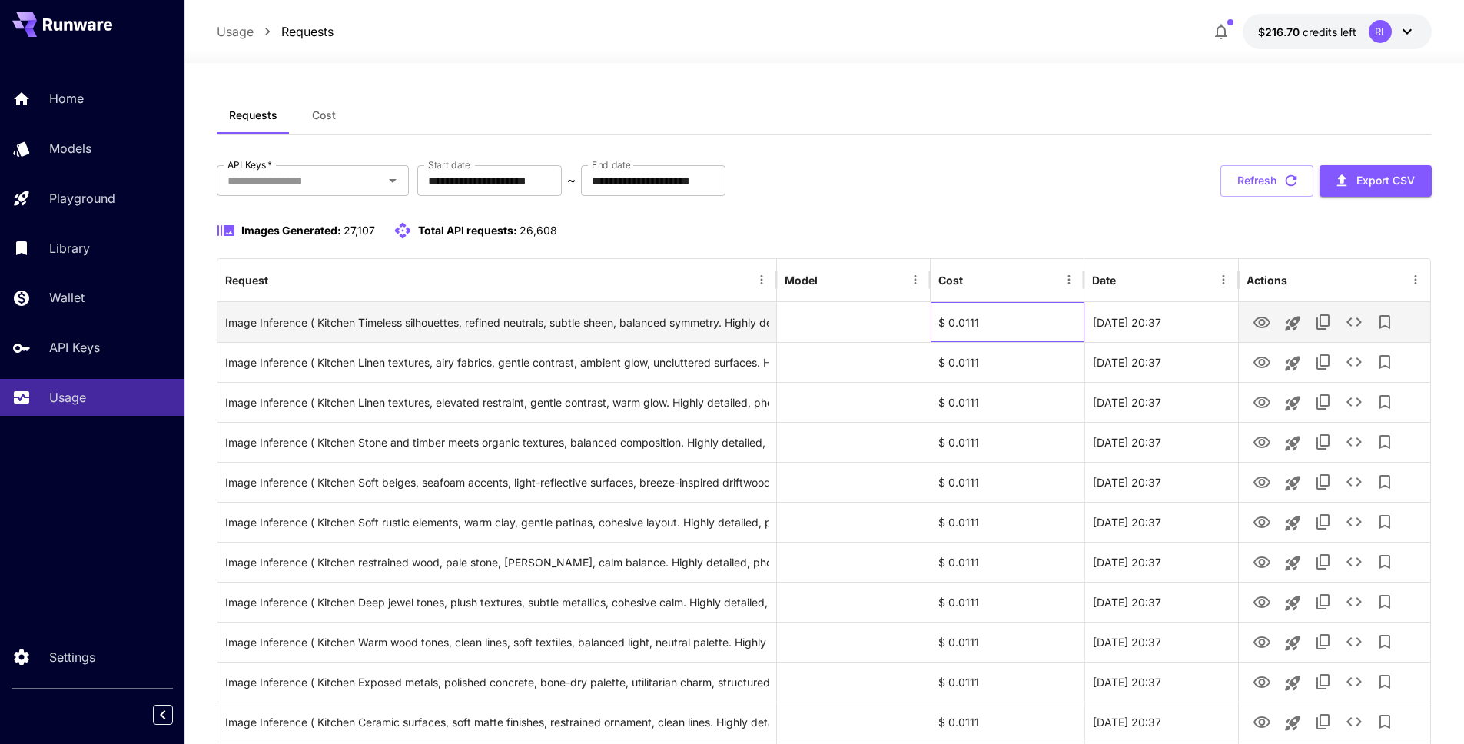
click at [967, 322] on div "$ 0.0111" at bounding box center [1008, 322] width 154 height 40
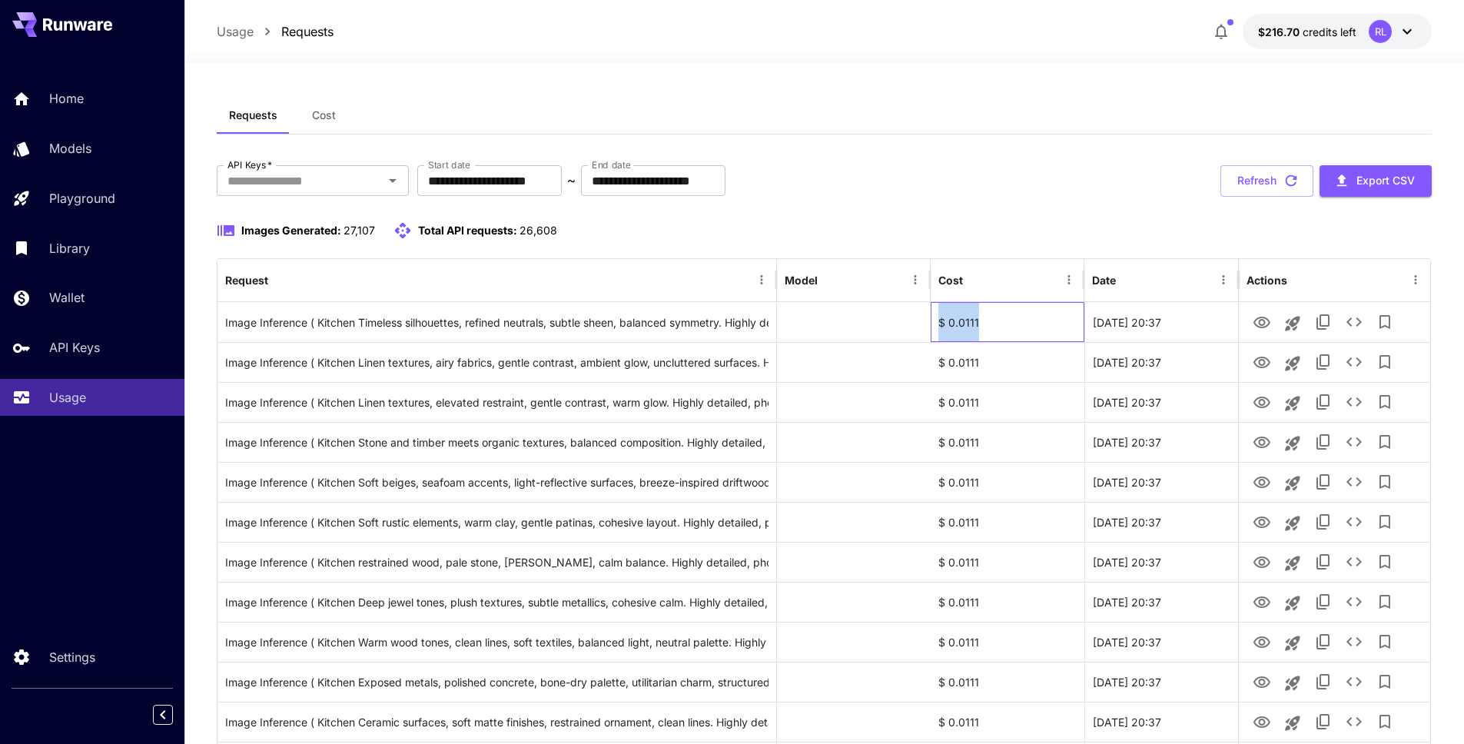
copy div "$ 0.0111"
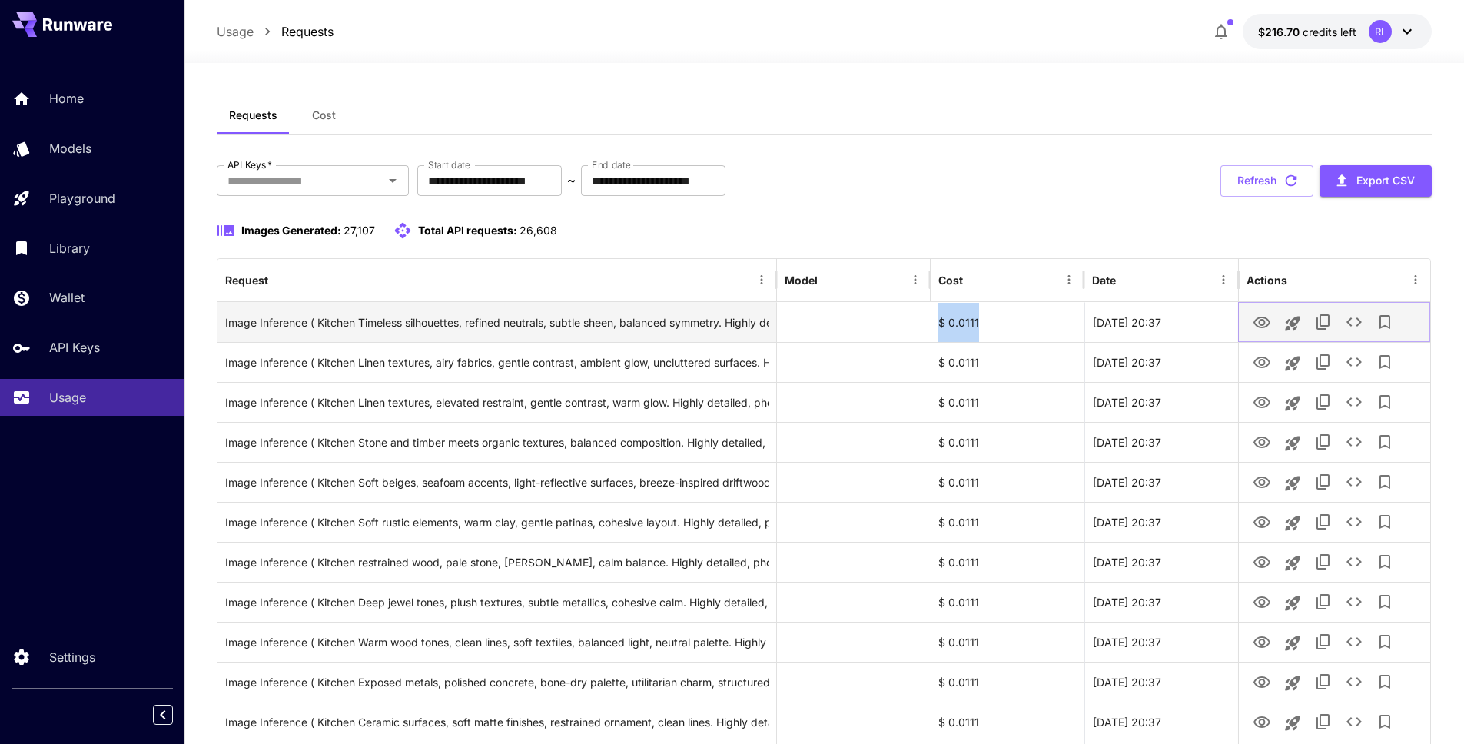
click at [1345, 327] on icon "See details" at bounding box center [1354, 322] width 18 height 18
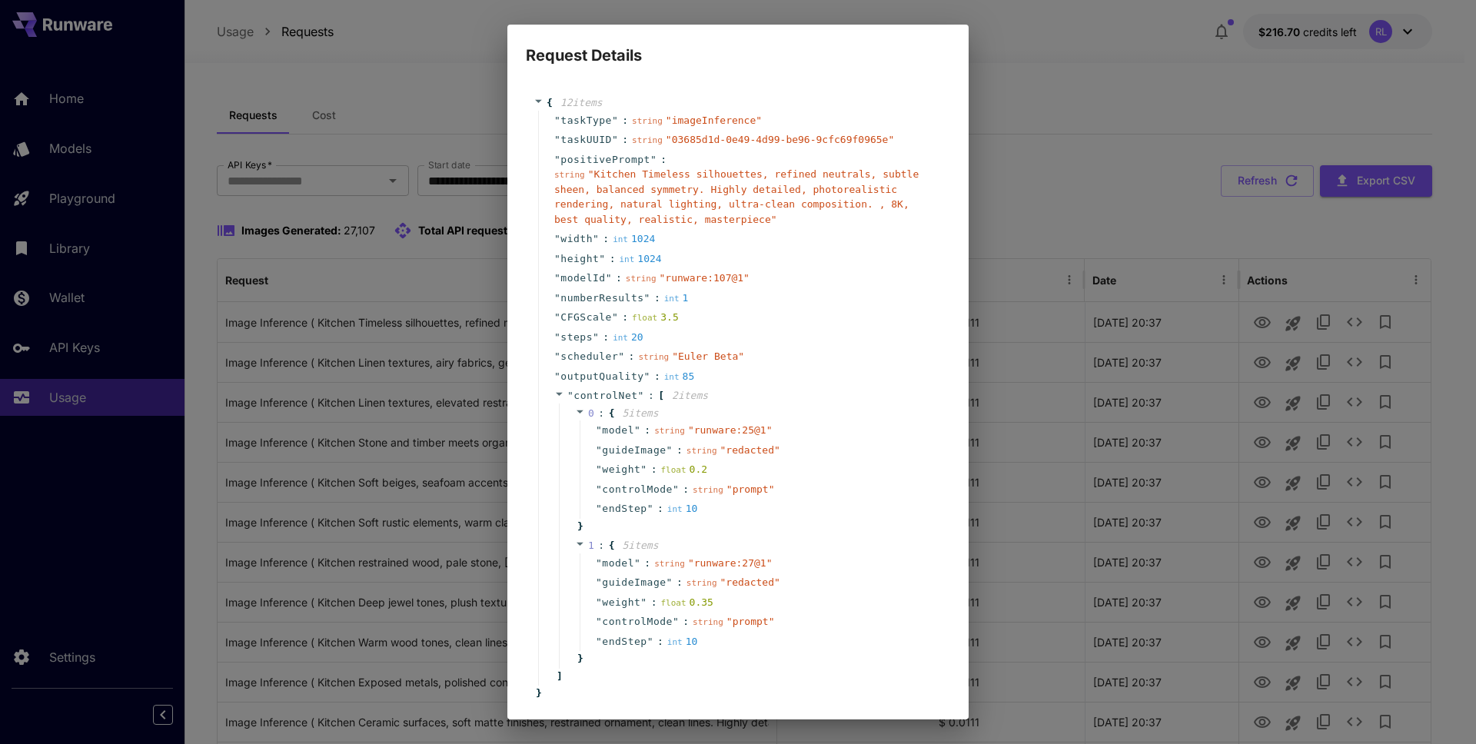
click at [690, 272] on span "" runware:107@1 "" at bounding box center [705, 278] width 90 height 12
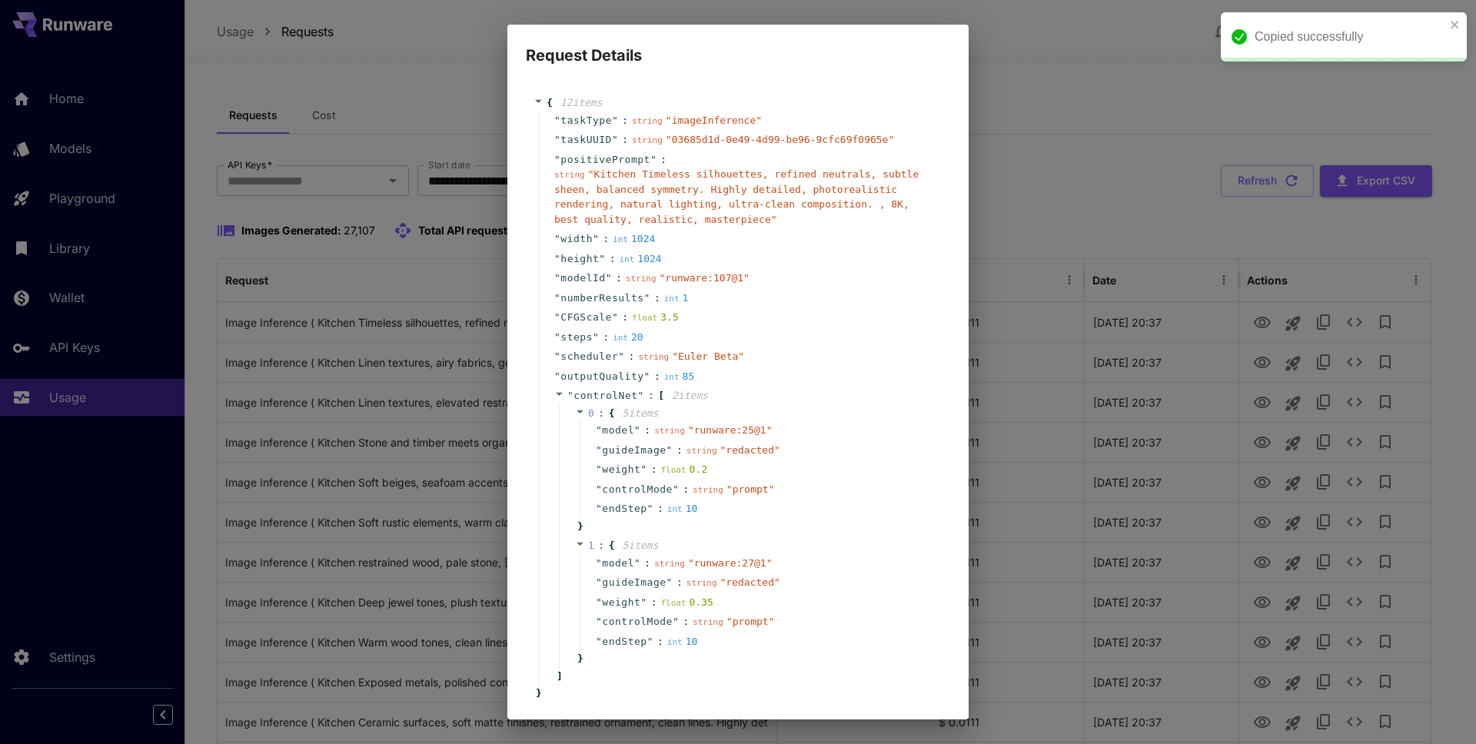
click at [690, 274] on span "" runware:107@1 "" at bounding box center [705, 278] width 90 height 12
click at [737, 278] on span "" runware:107@1 "" at bounding box center [705, 278] width 90 height 12
copy span "runware:107@1"
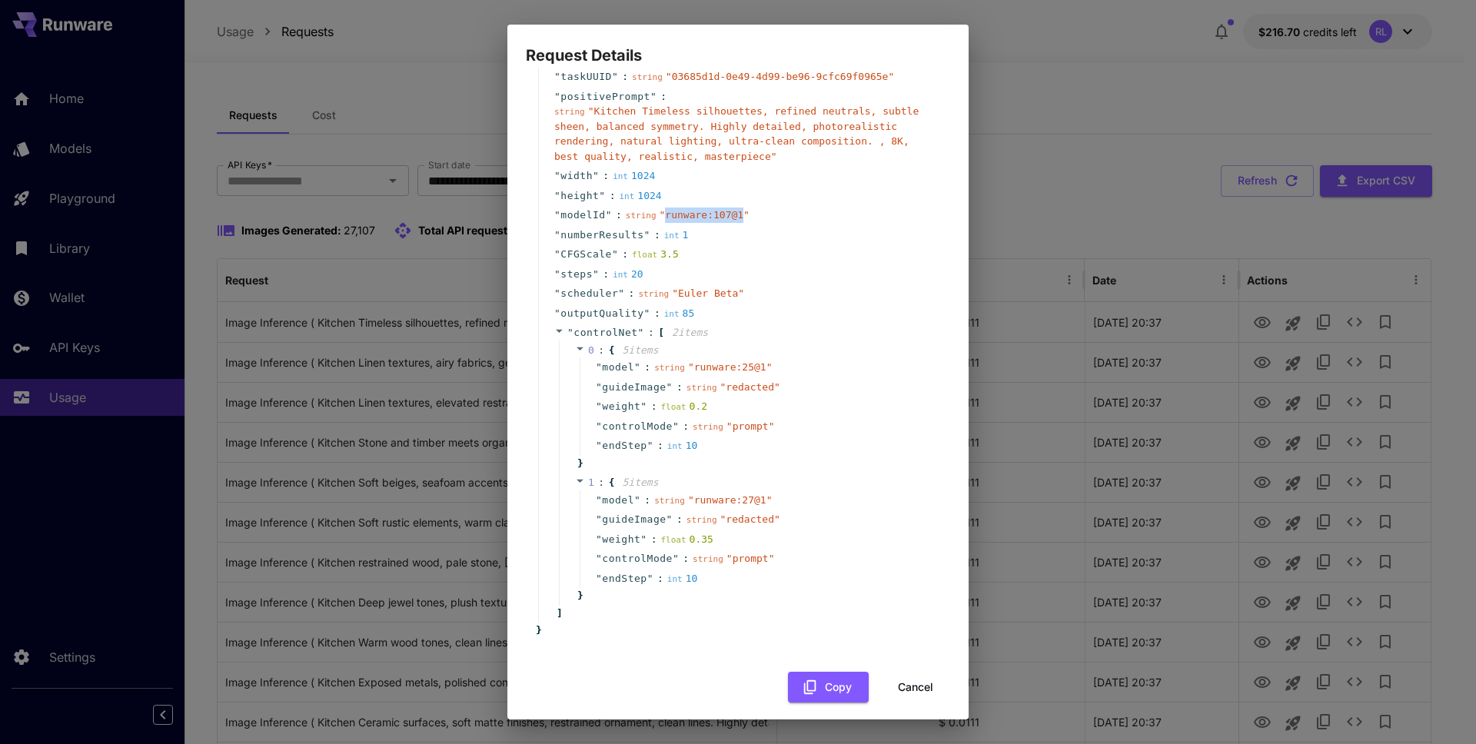
scroll to position [74, 0]
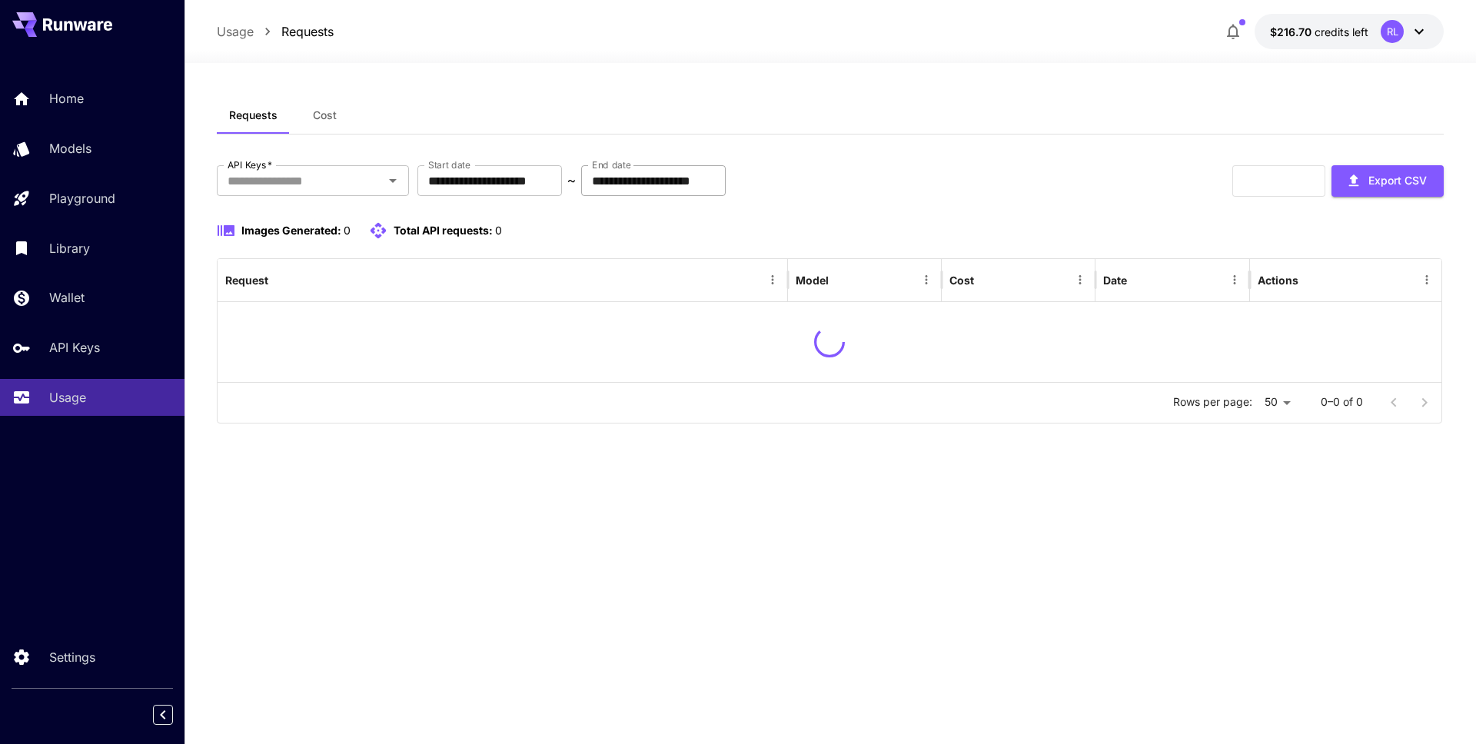
click at [692, 187] on input "**********" at bounding box center [653, 180] width 145 height 31
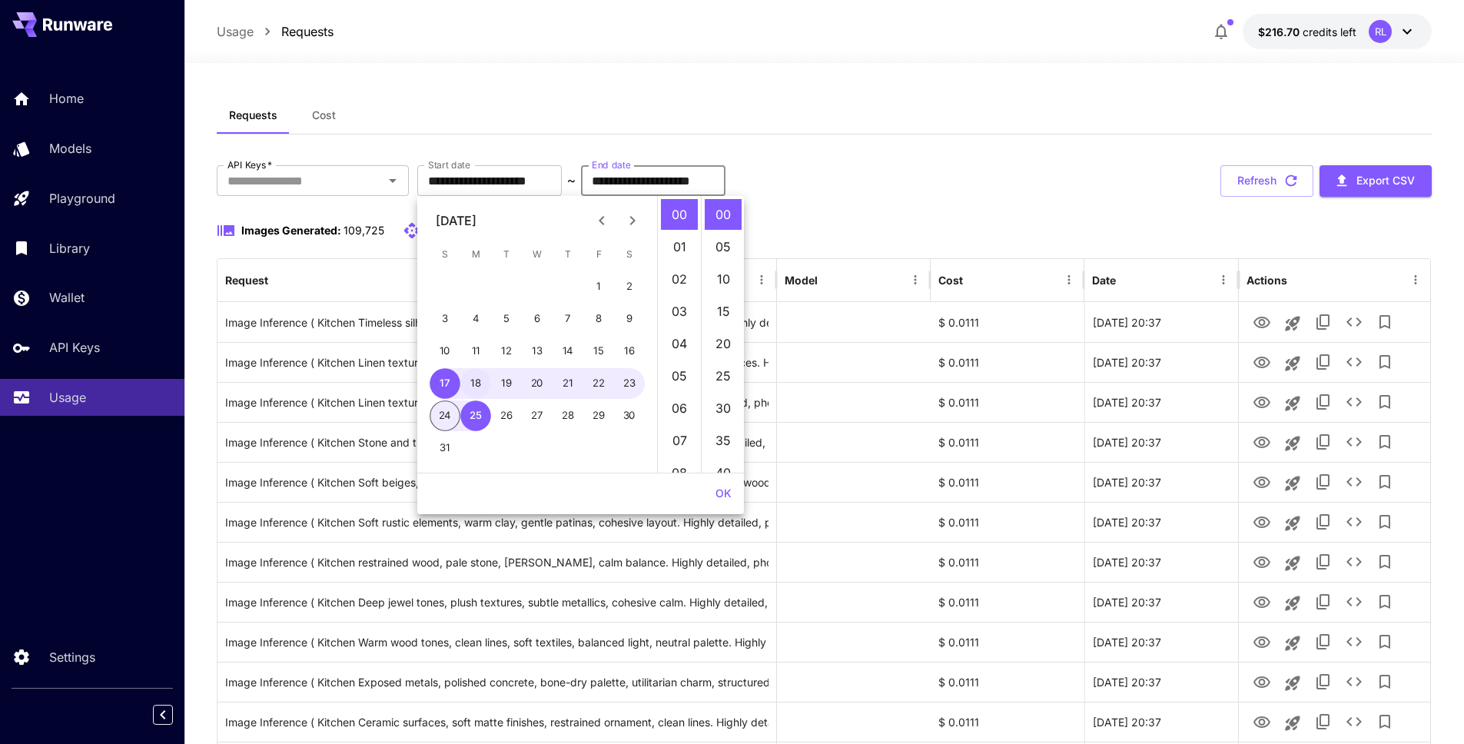
click at [477, 387] on button "18" at bounding box center [475, 383] width 31 height 31
type input "**********"
click at [728, 495] on button "OK" at bounding box center [724, 494] width 28 height 28
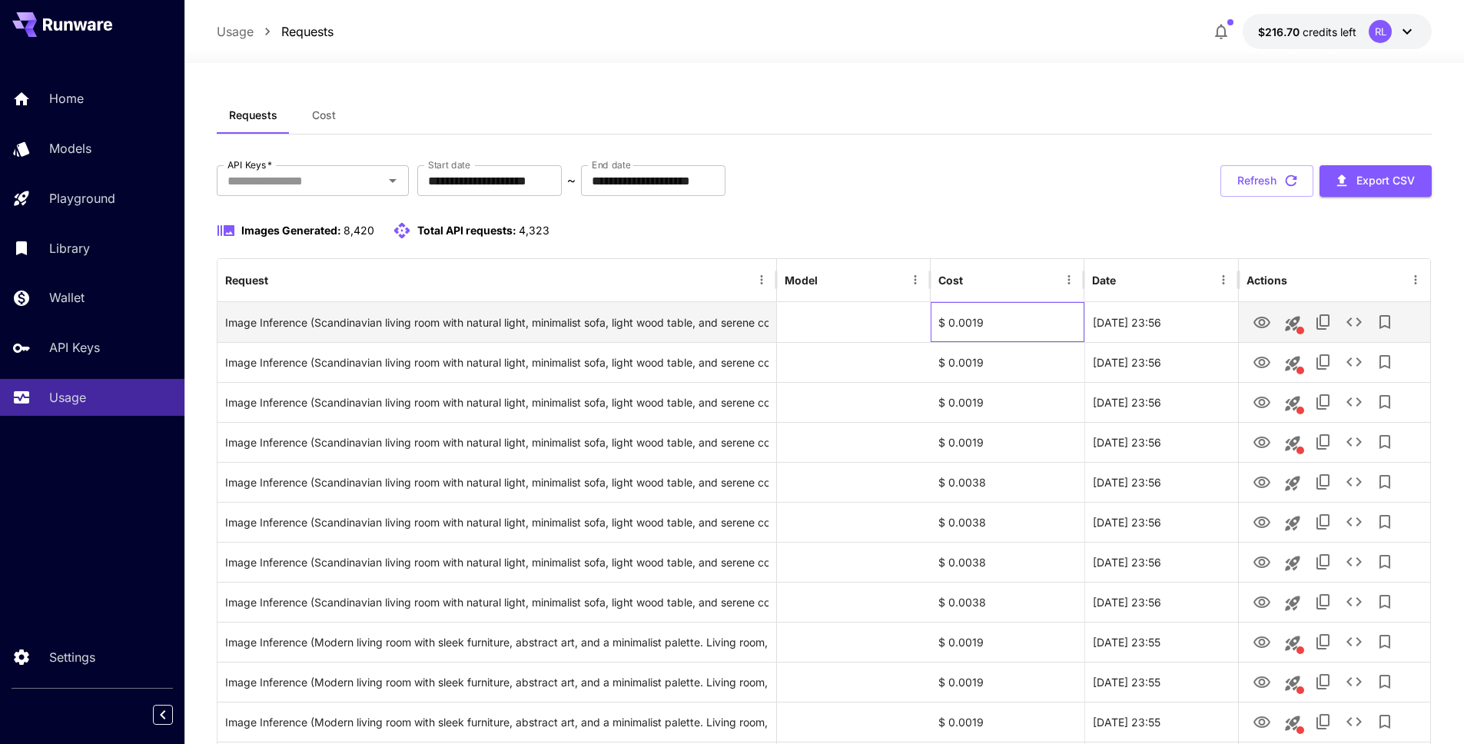
click at [970, 317] on div "$ 0.0019" at bounding box center [1008, 322] width 154 height 40
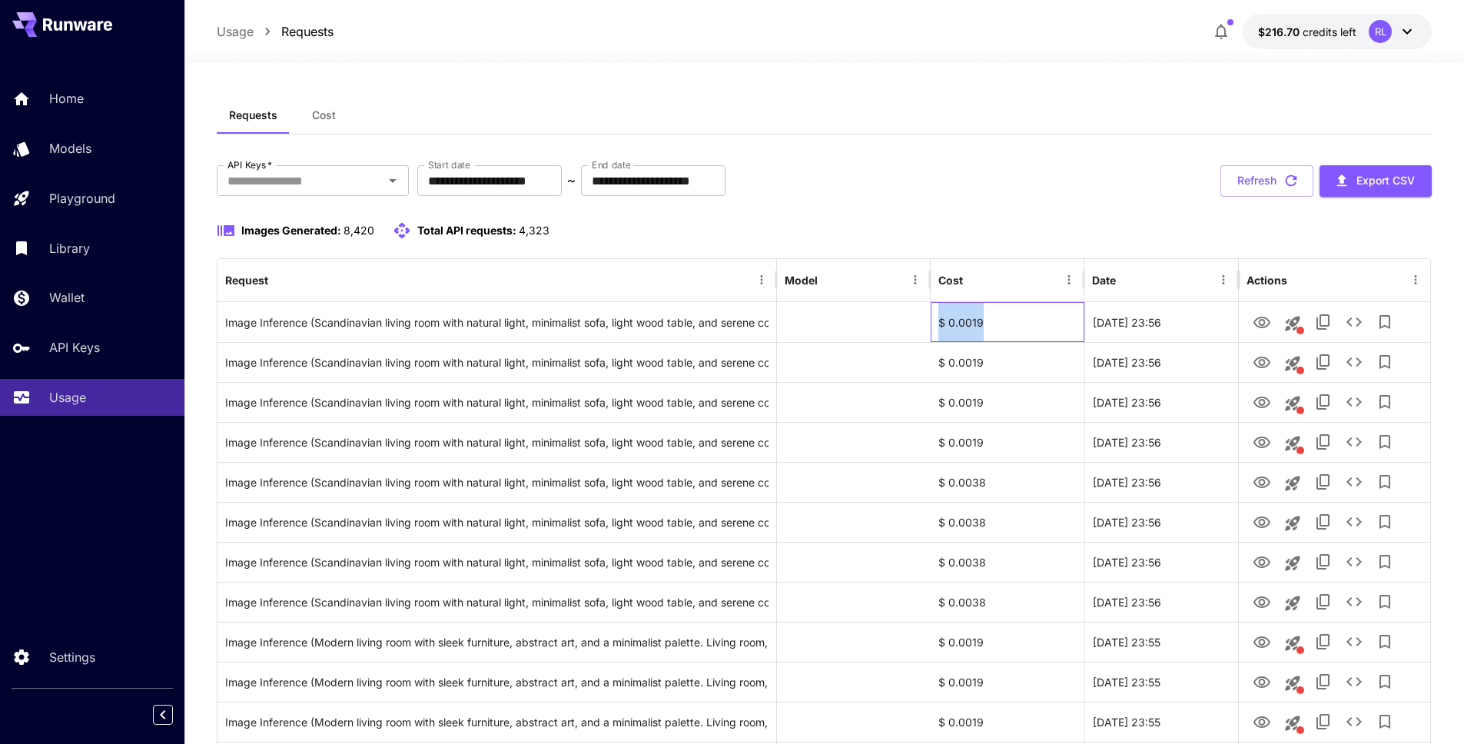
copy div "$ 0.0019"
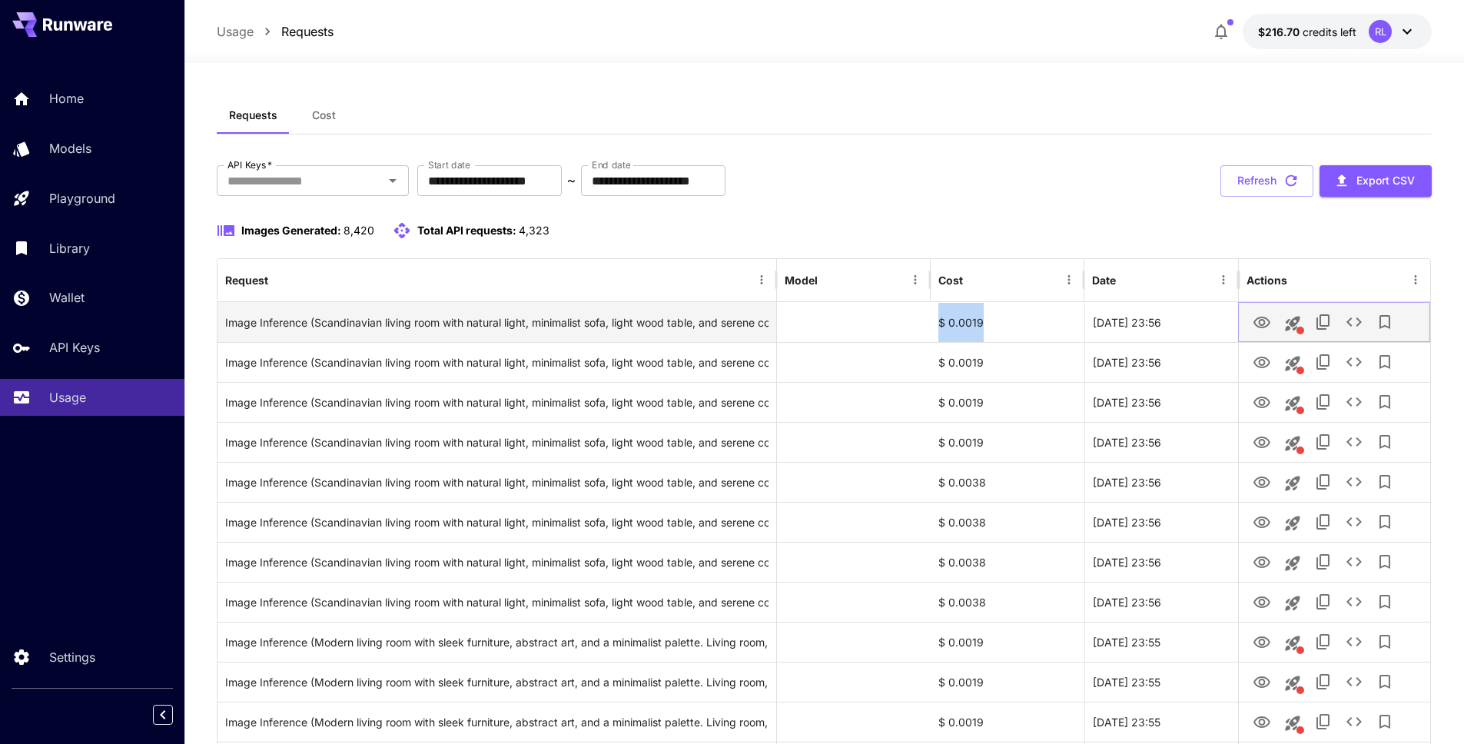
click at [1358, 328] on icon "See details" at bounding box center [1354, 322] width 18 height 18
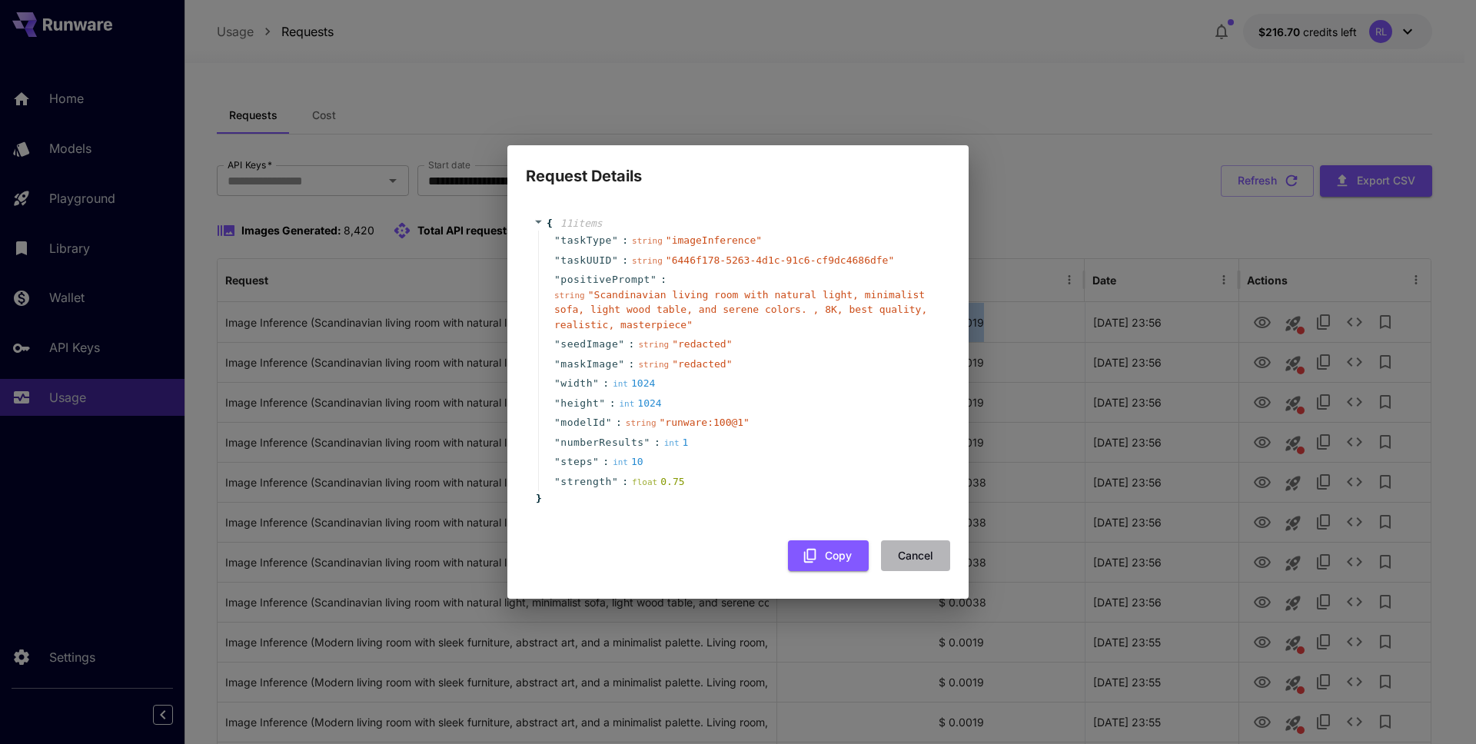
click at [925, 566] on button "Cancel" at bounding box center [915, 556] width 69 height 32
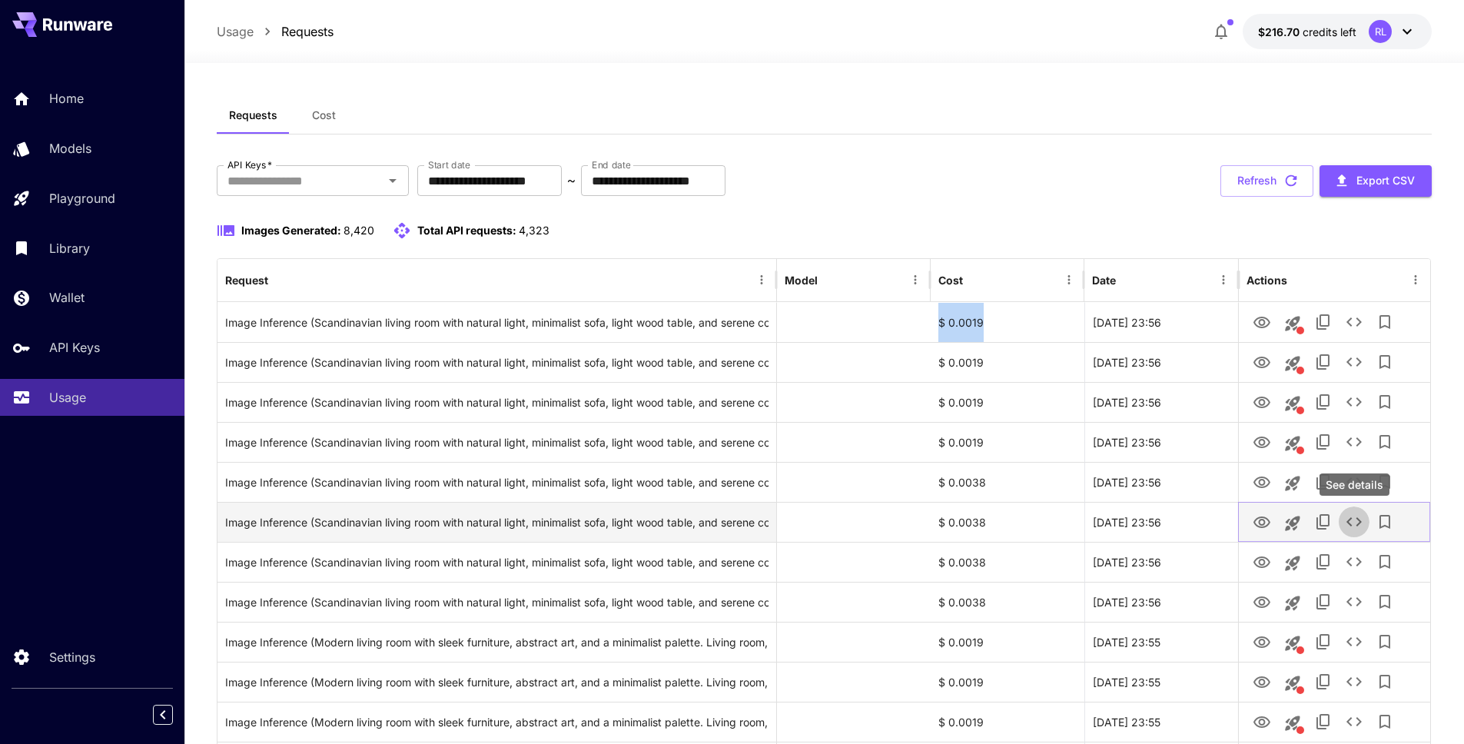
click at [1353, 524] on icon "See details" at bounding box center [1354, 522] width 18 height 18
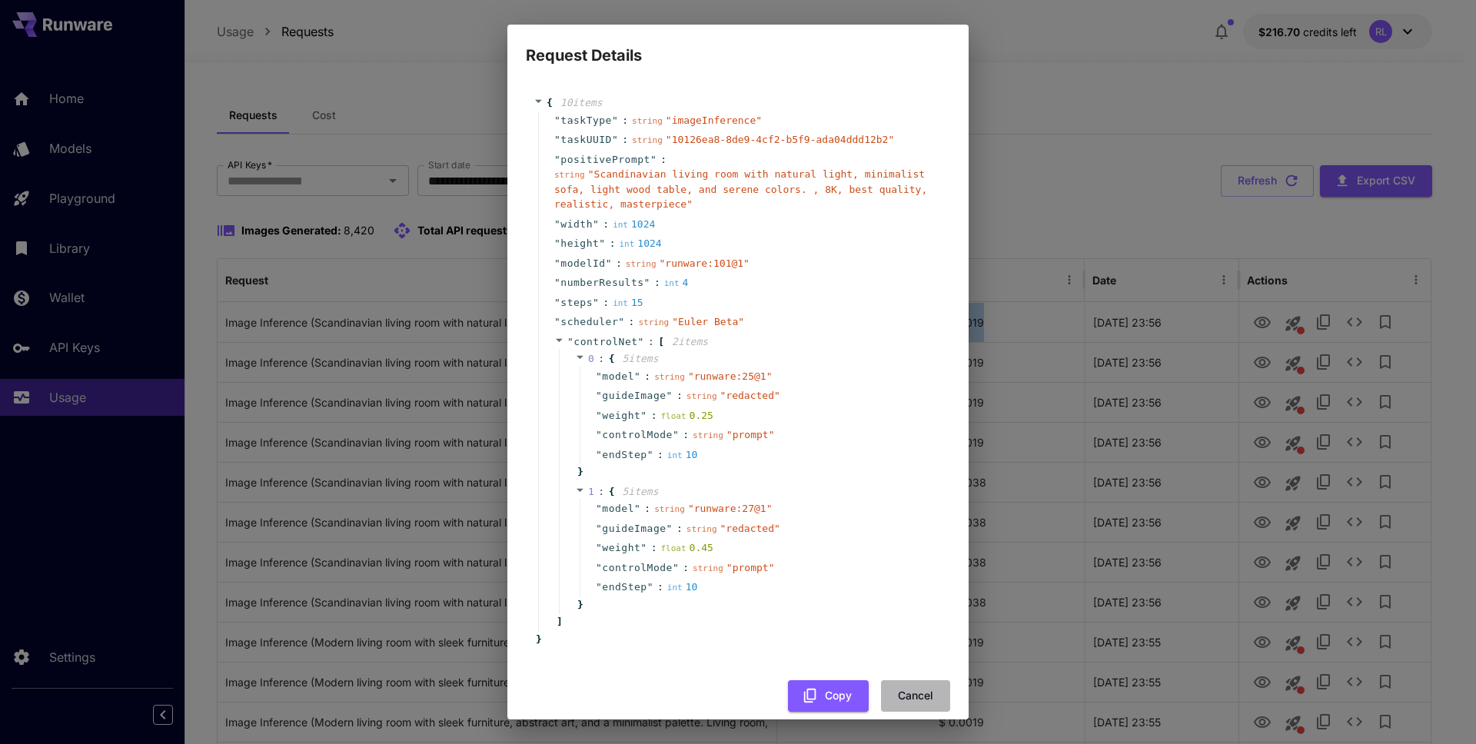
click at [919, 702] on button "Cancel" at bounding box center [915, 696] width 69 height 32
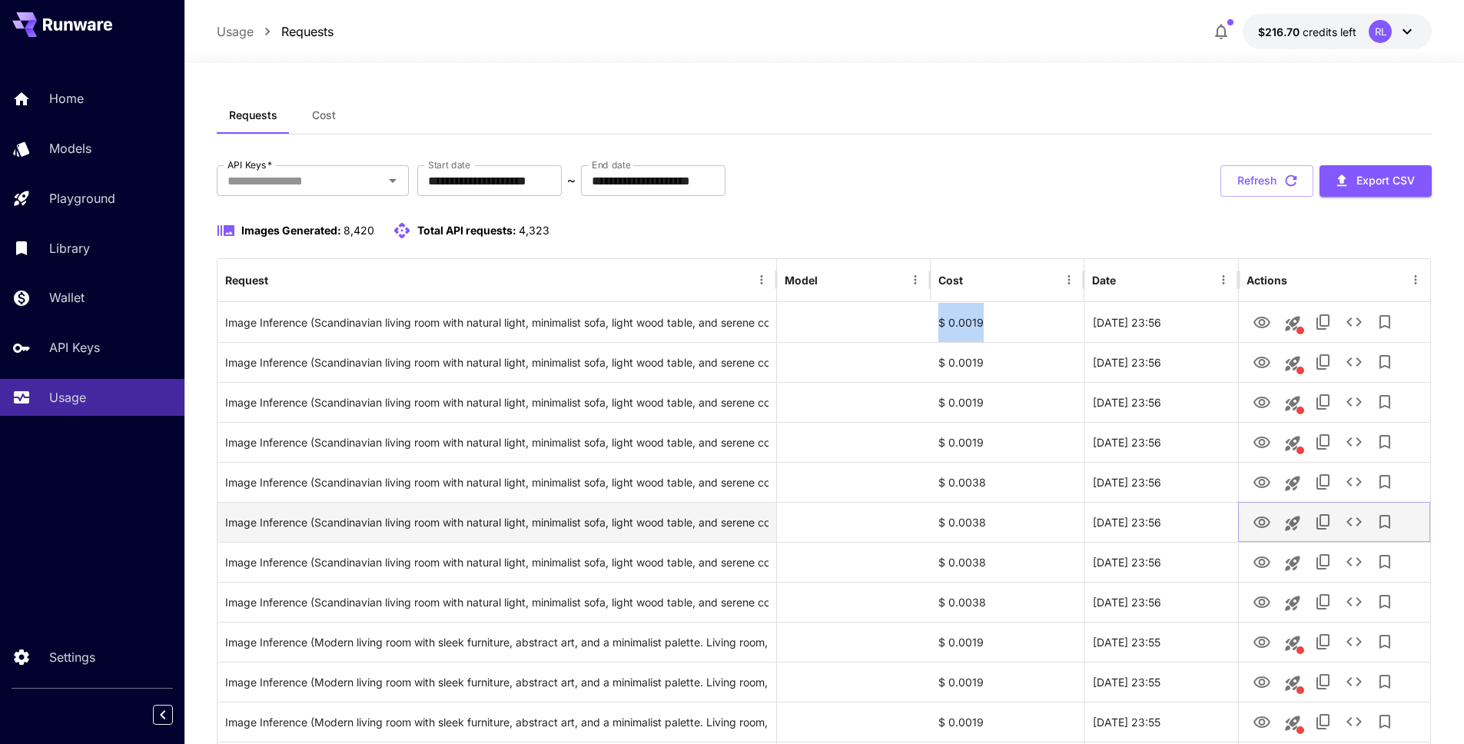
click at [1354, 527] on icon "See details" at bounding box center [1354, 522] width 18 height 18
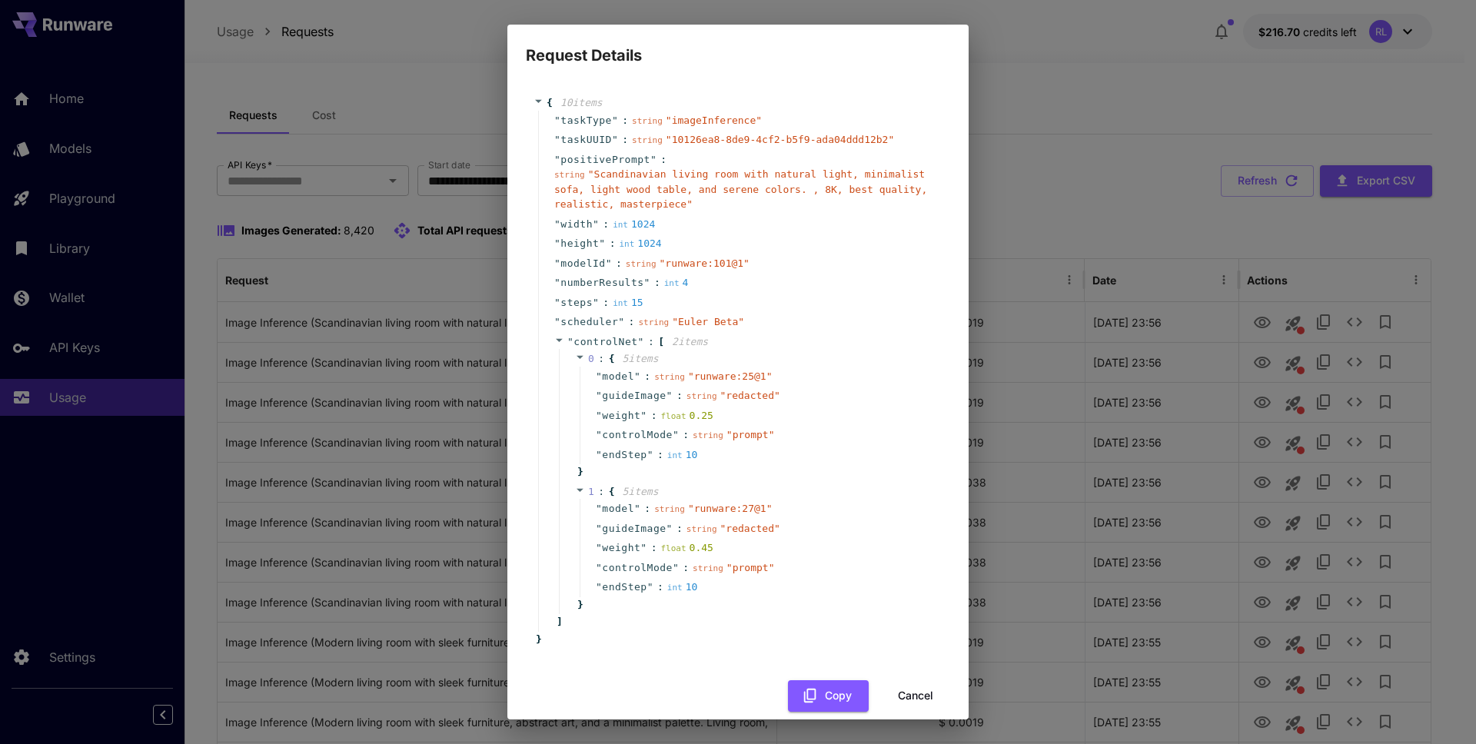
click at [703, 270] on div "string " runware:101@1 "" at bounding box center [688, 263] width 124 height 15
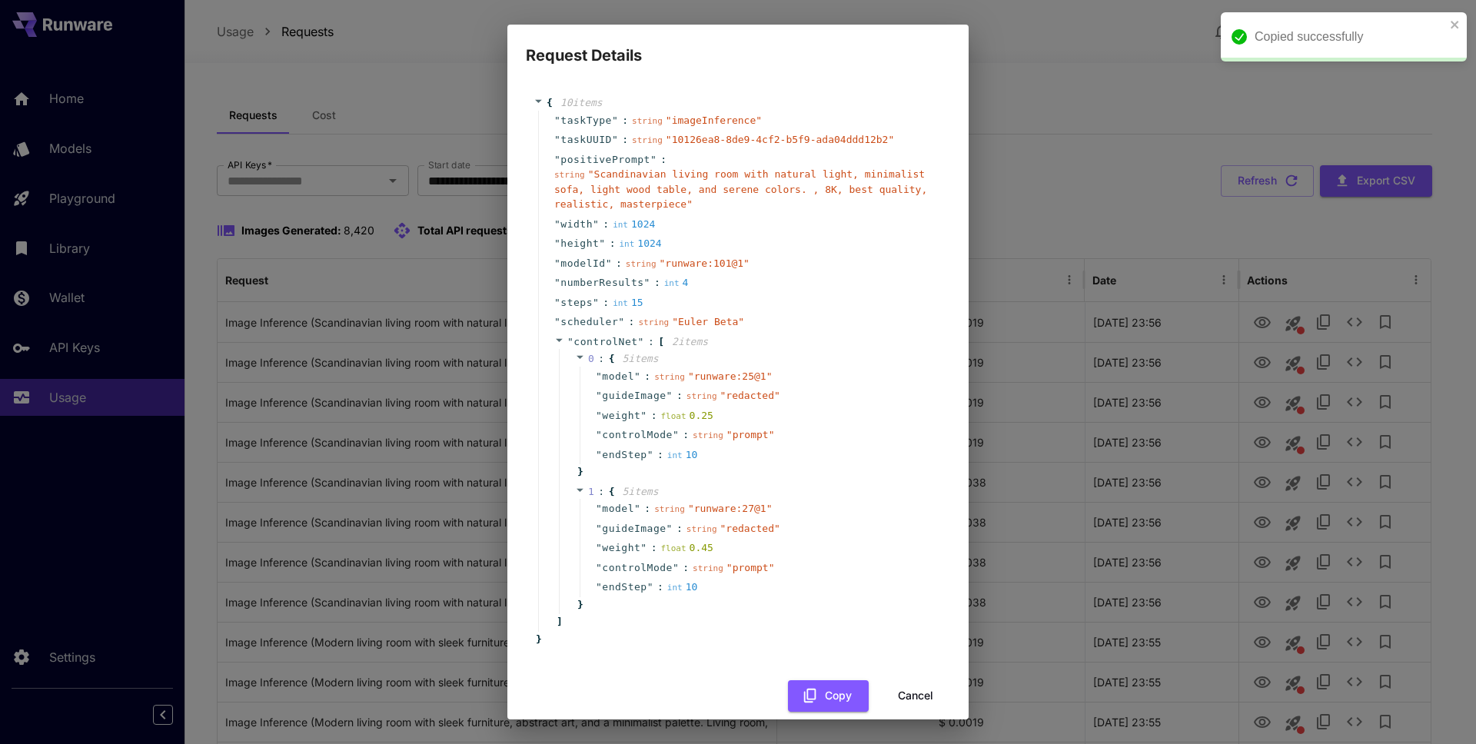
click at [696, 263] on span "" runware:101@1 "" at bounding box center [705, 264] width 90 height 12
click at [739, 265] on span "" runware:101@1 "" at bounding box center [705, 264] width 90 height 12
copy span "runware:101@1"
click at [581, 303] on span "steps" at bounding box center [576, 302] width 32 height 15
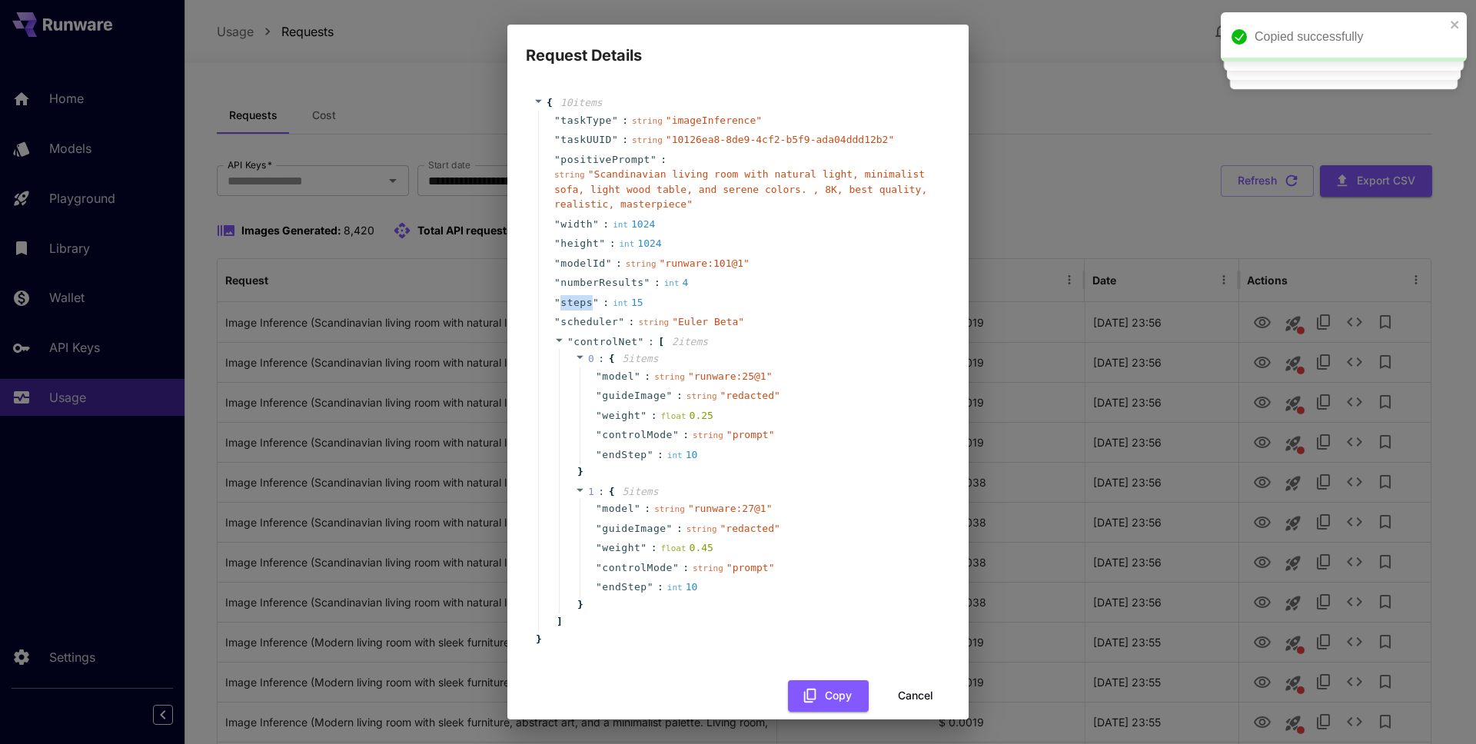
click at [581, 303] on span "steps" at bounding box center [576, 302] width 32 height 15
copy span "steps"
